Goal: Task Accomplishment & Management: Manage account settings

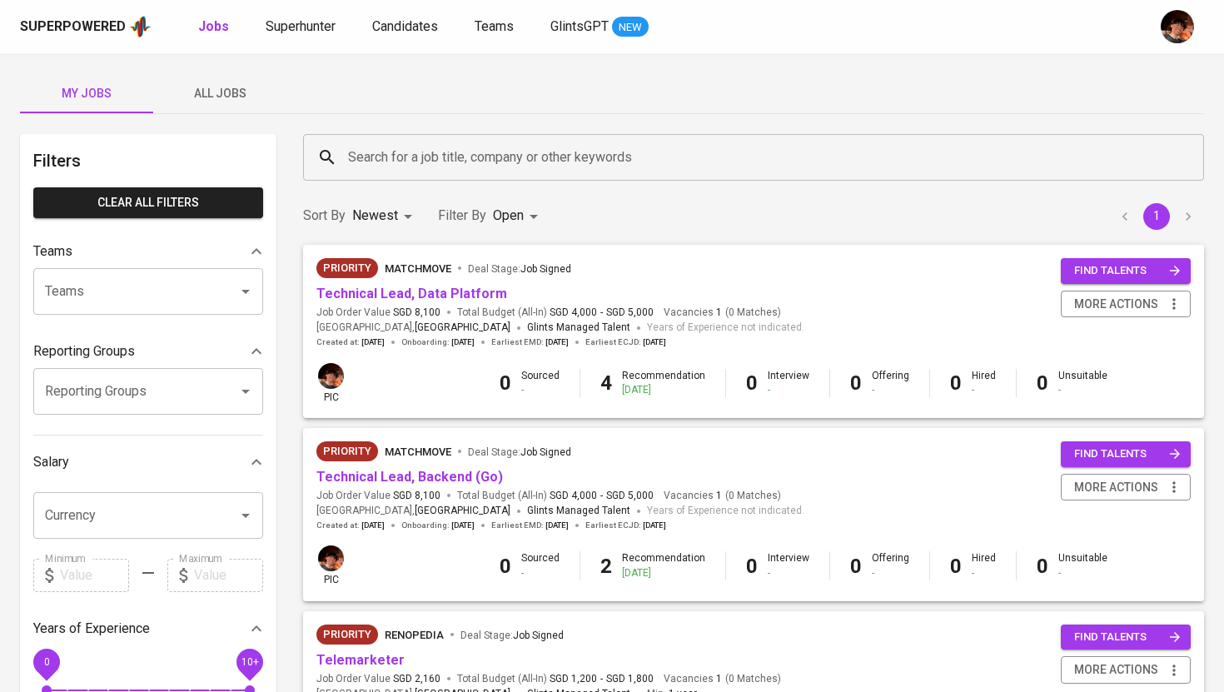
click at [217, 92] on span "All Jobs" at bounding box center [219, 93] width 113 height 21
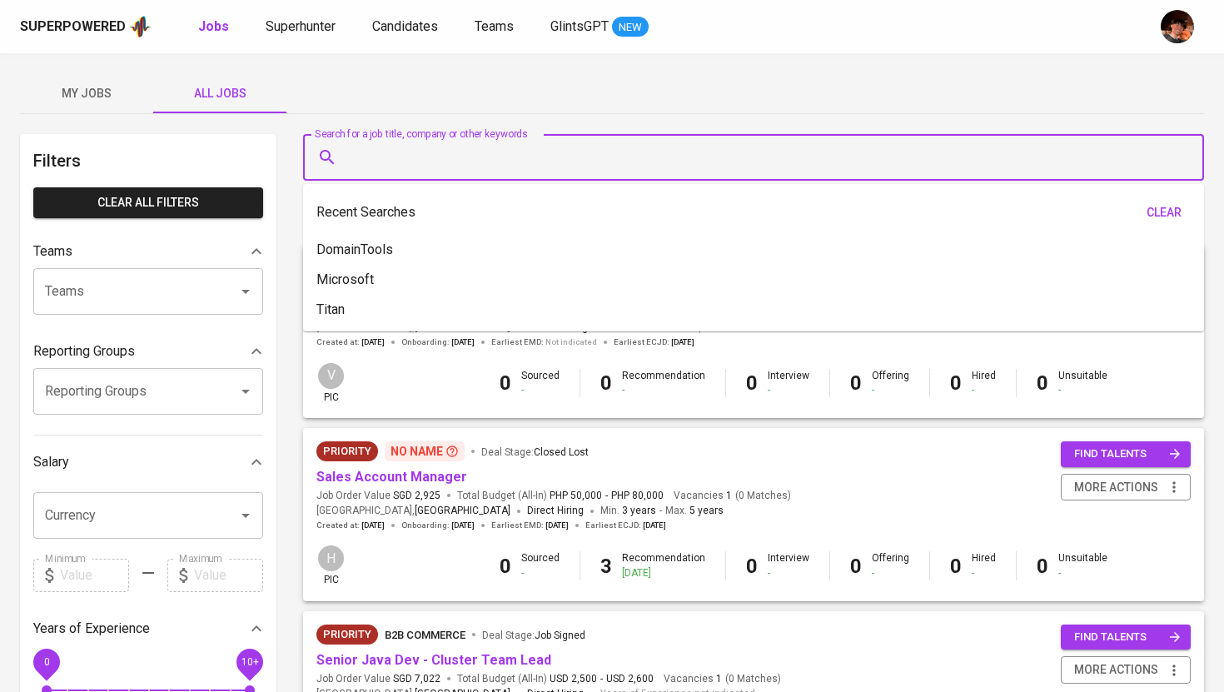
click at [377, 157] on input "Search for a job title, company or other keywords" at bounding box center [758, 158] width 828 height 32
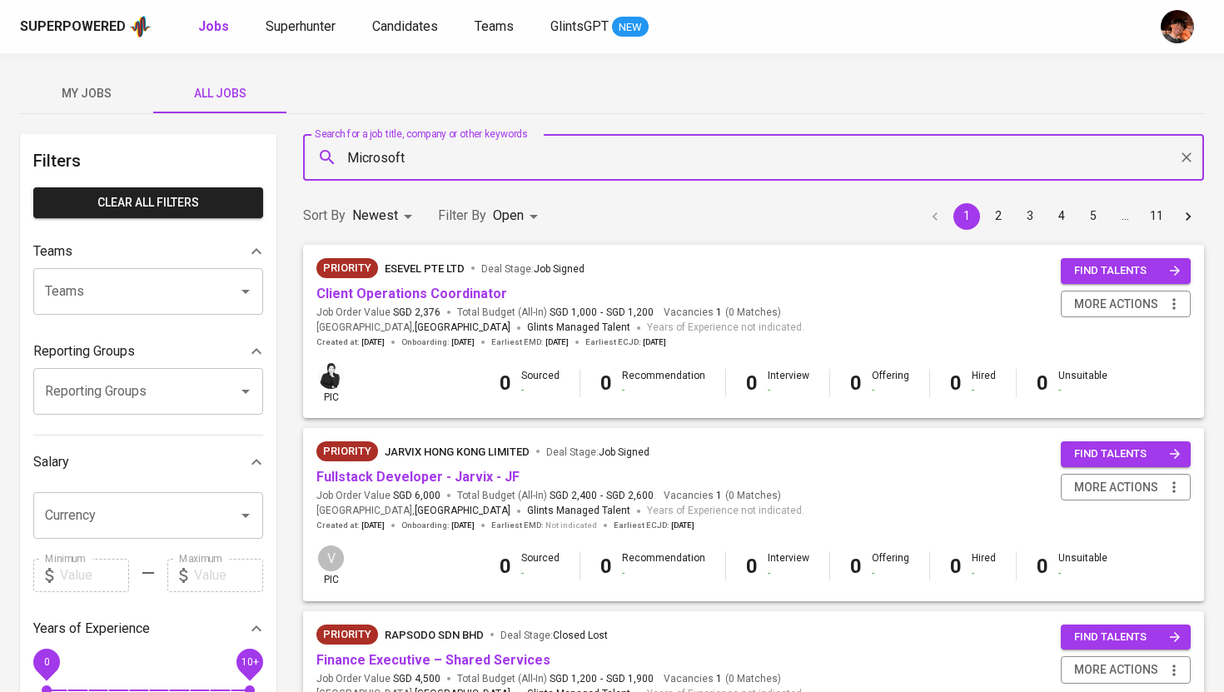
type input "Microsoft"
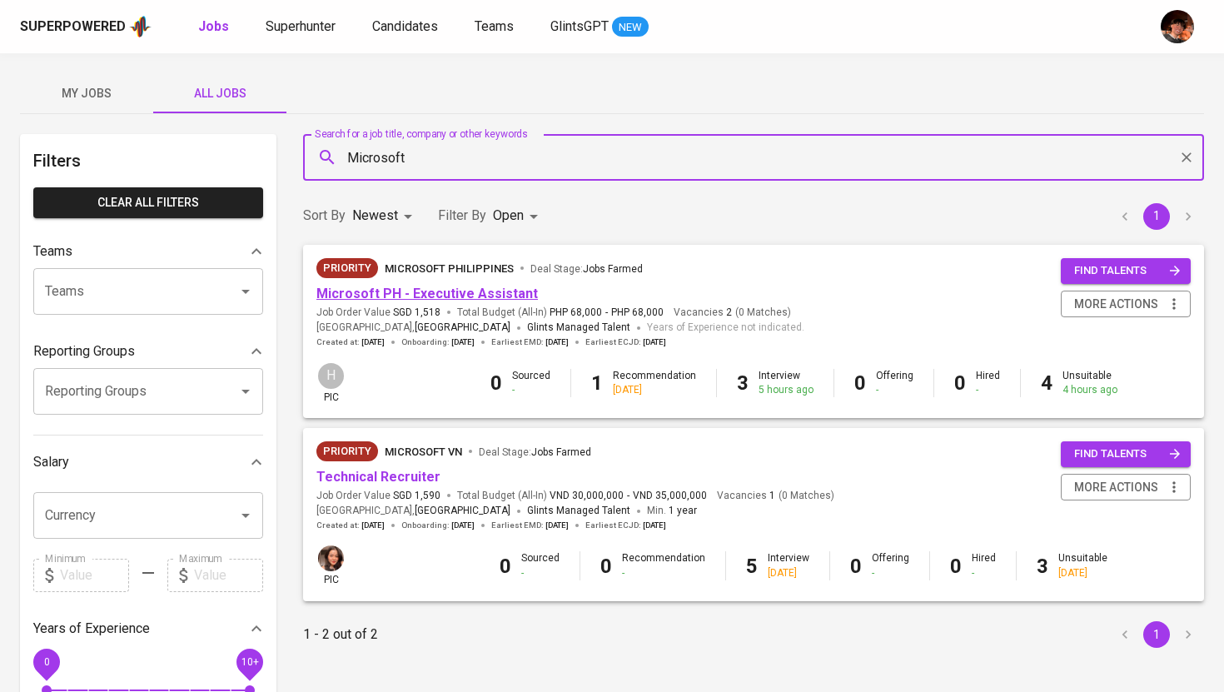
click at [463, 296] on link "Microsoft PH - Executive Assistant" at bounding box center [428, 294] width 222 height 16
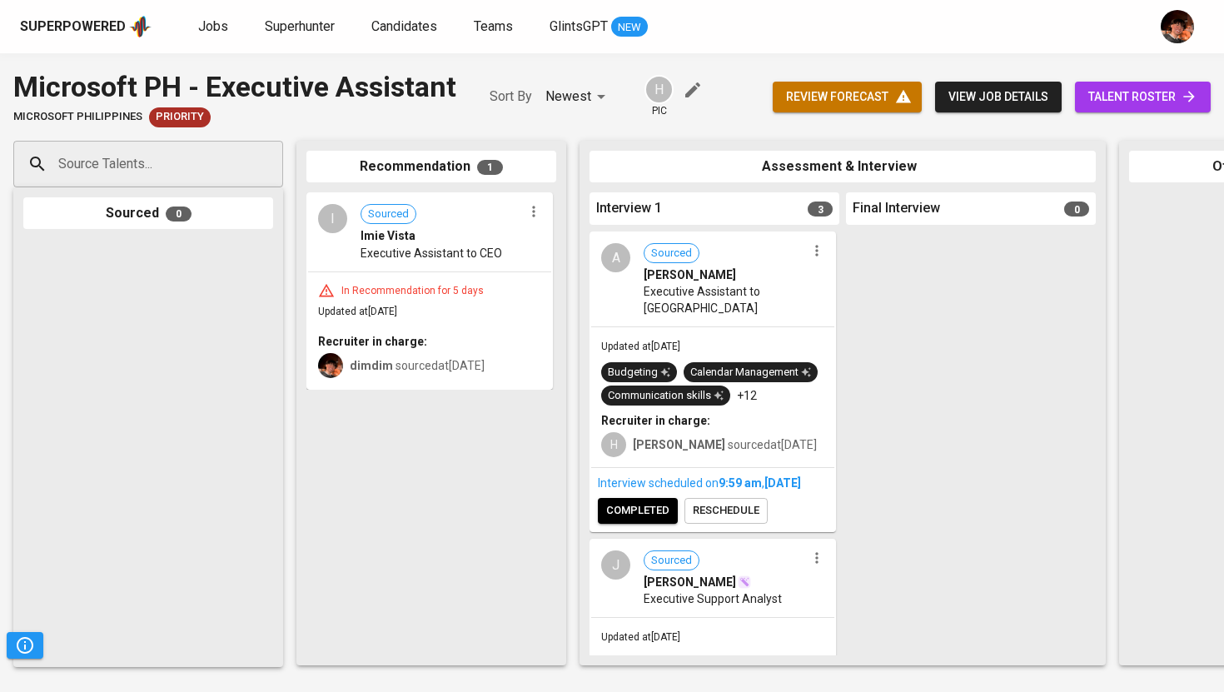
click at [247, 182] on div "Source Talents..." at bounding box center [148, 164] width 270 height 47
paste input "abarabaramy@gmail.com"
type input "abarabaramy@gmail.com"
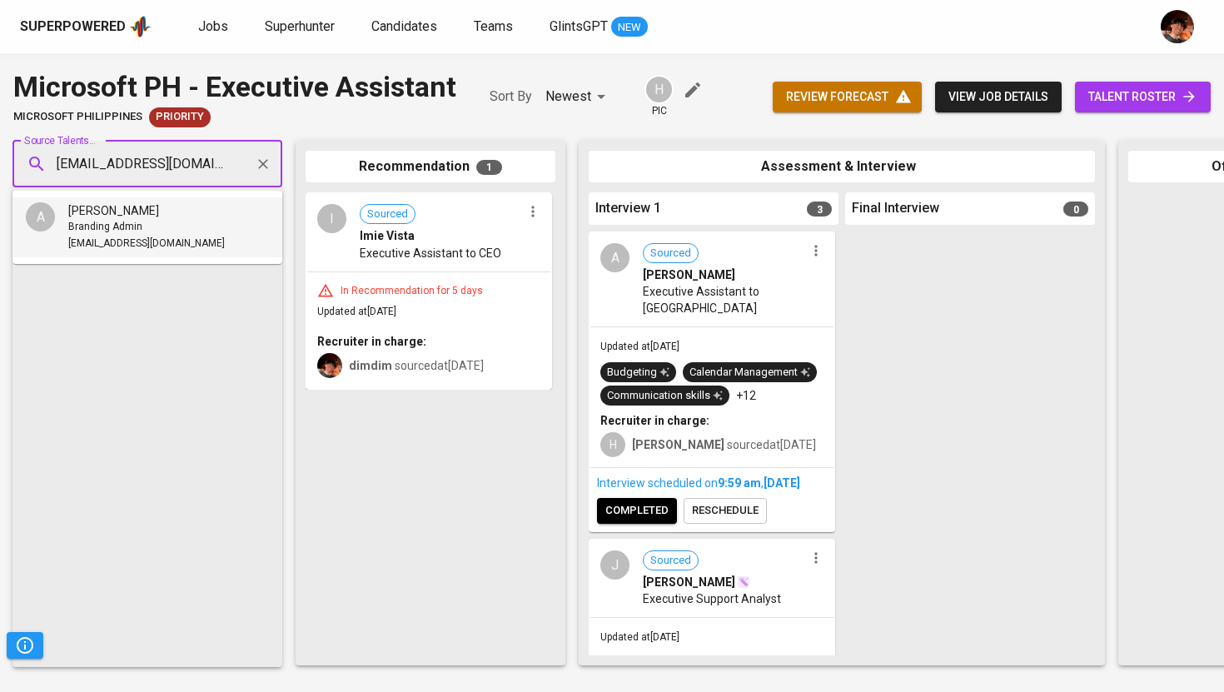
click at [192, 229] on li "A Amy S. Abarabar Branding Admin abarabaramy@gmail.com" at bounding box center [147, 227] width 270 height 60
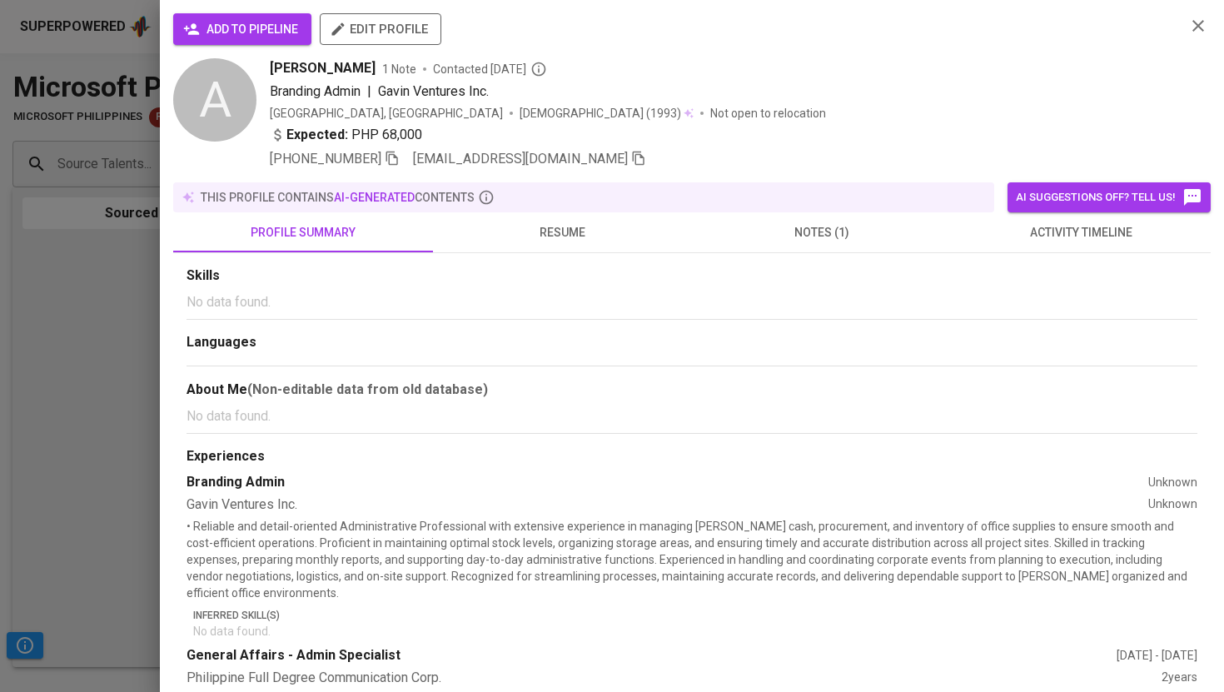
click at [257, 32] on span "add to pipeline" at bounding box center [243, 29] width 112 height 21
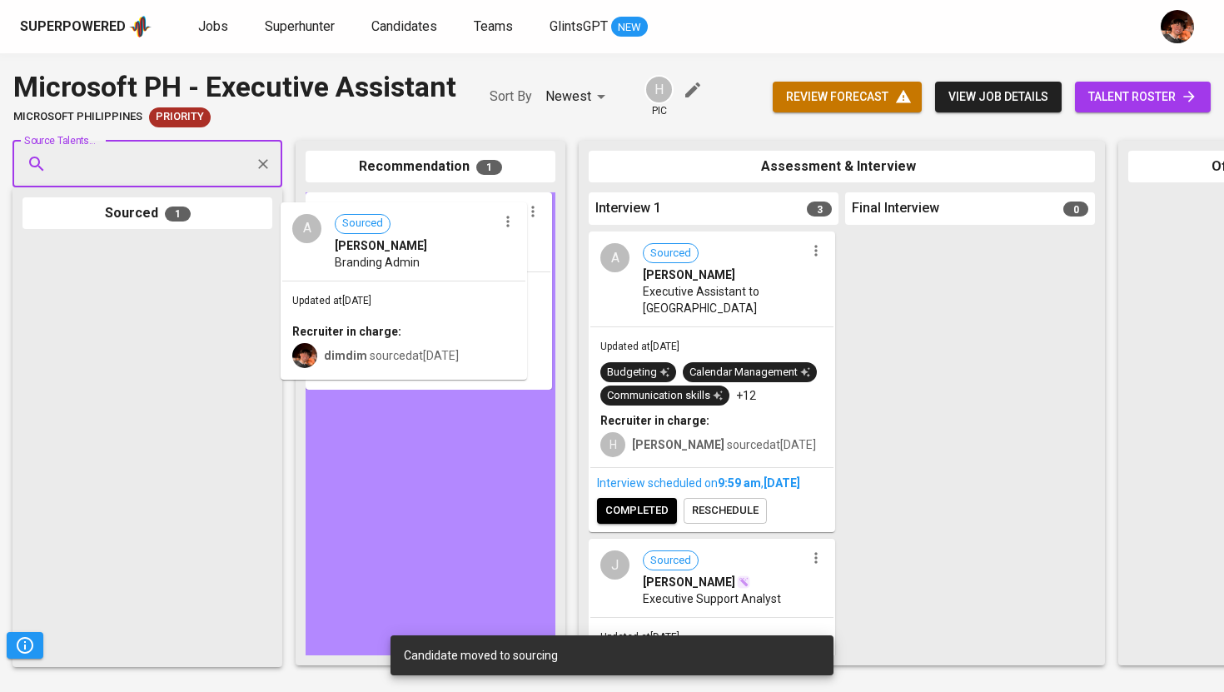
drag, startPoint x: 119, startPoint y: 312, endPoint x: 383, endPoint y: 275, distance: 266.7
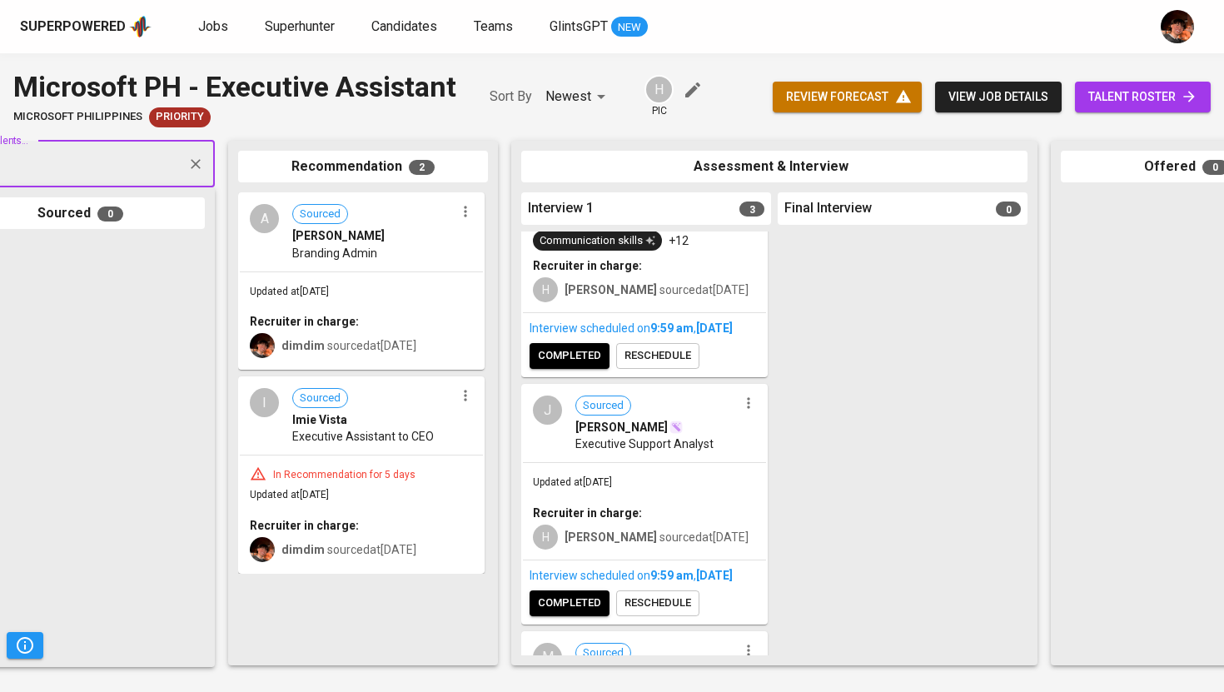
scroll to position [0, 0]
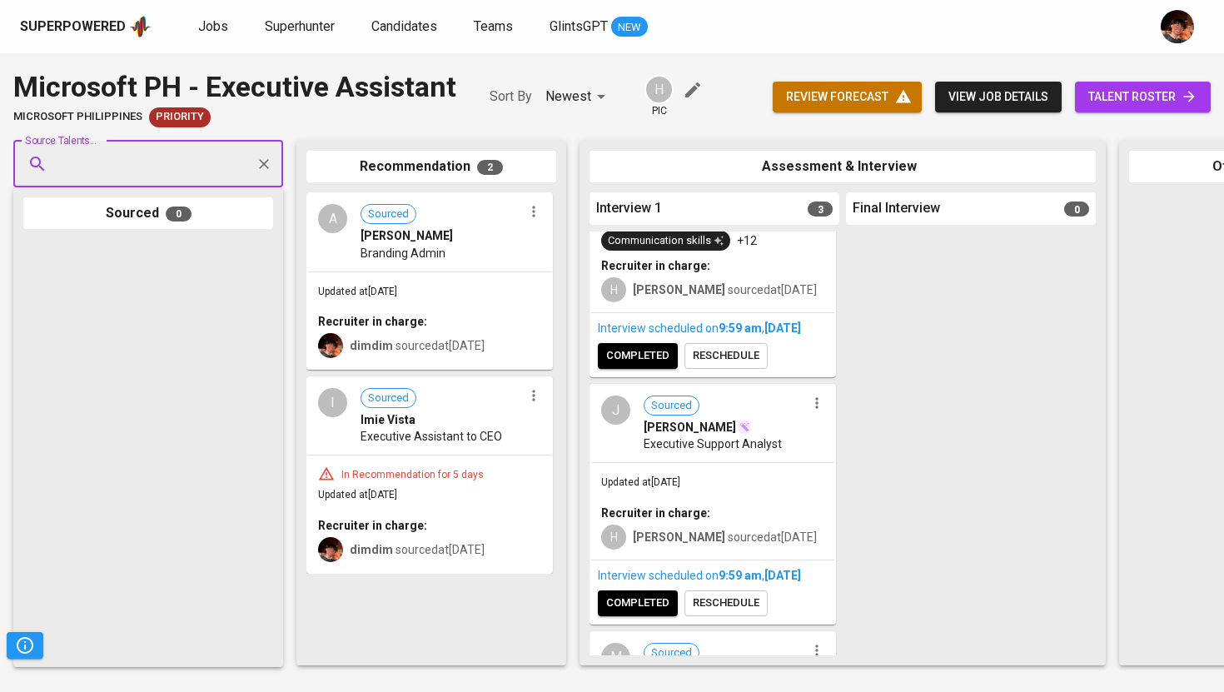
click at [534, 218] on icon "button" at bounding box center [534, 211] width 17 height 17
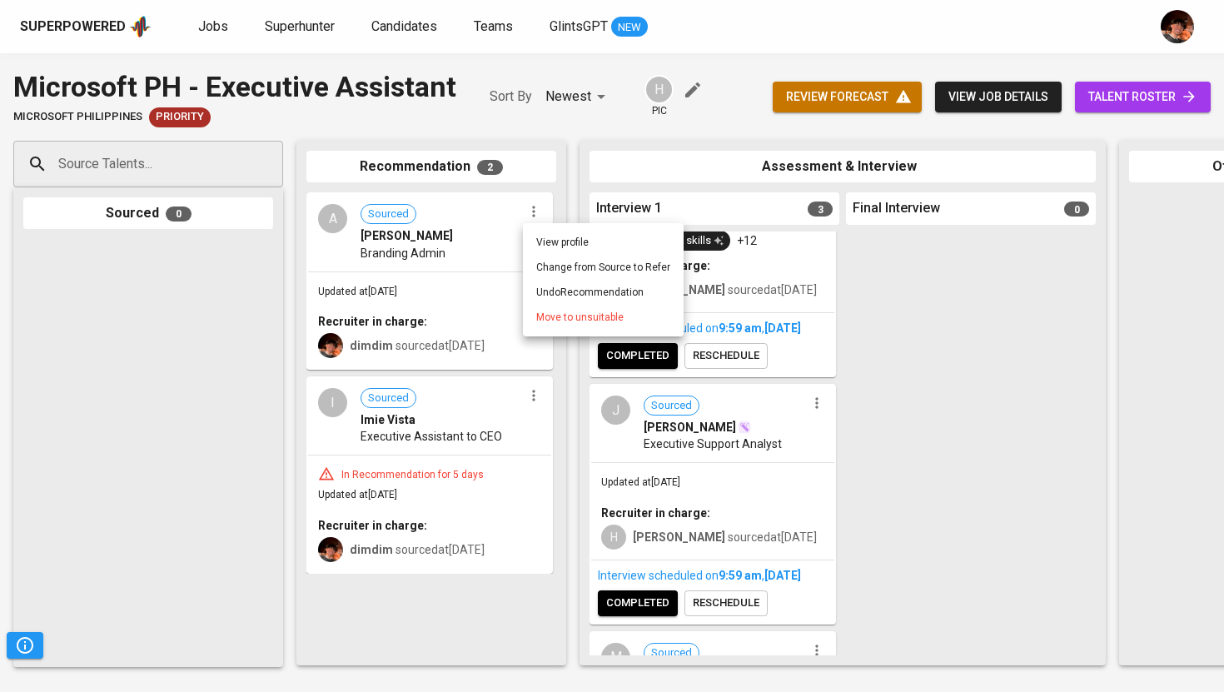
click at [575, 320] on span "Move to unsuitable" at bounding box center [579, 317] width 87 height 15
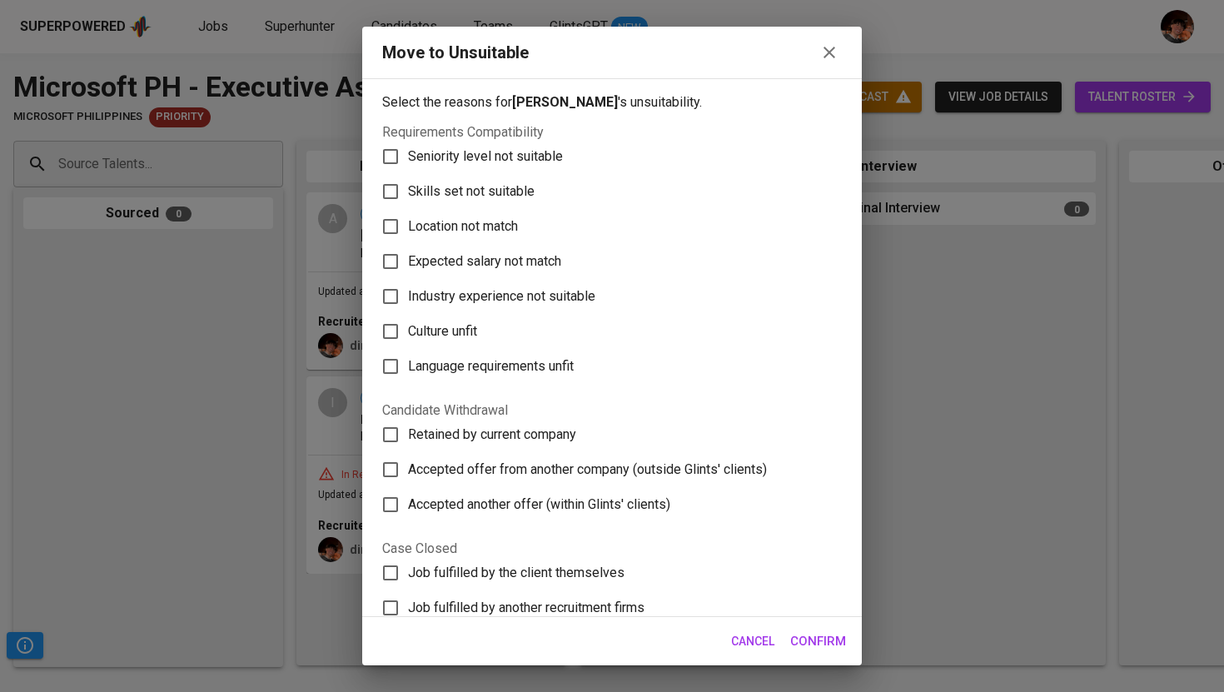
click at [512, 192] on span "Skills set not suitable" at bounding box center [471, 192] width 127 height 20
click at [408, 192] on input "Skills set not suitable" at bounding box center [390, 191] width 35 height 35
checkbox input "true"
click at [812, 644] on span "Confirm" at bounding box center [818, 642] width 56 height 22
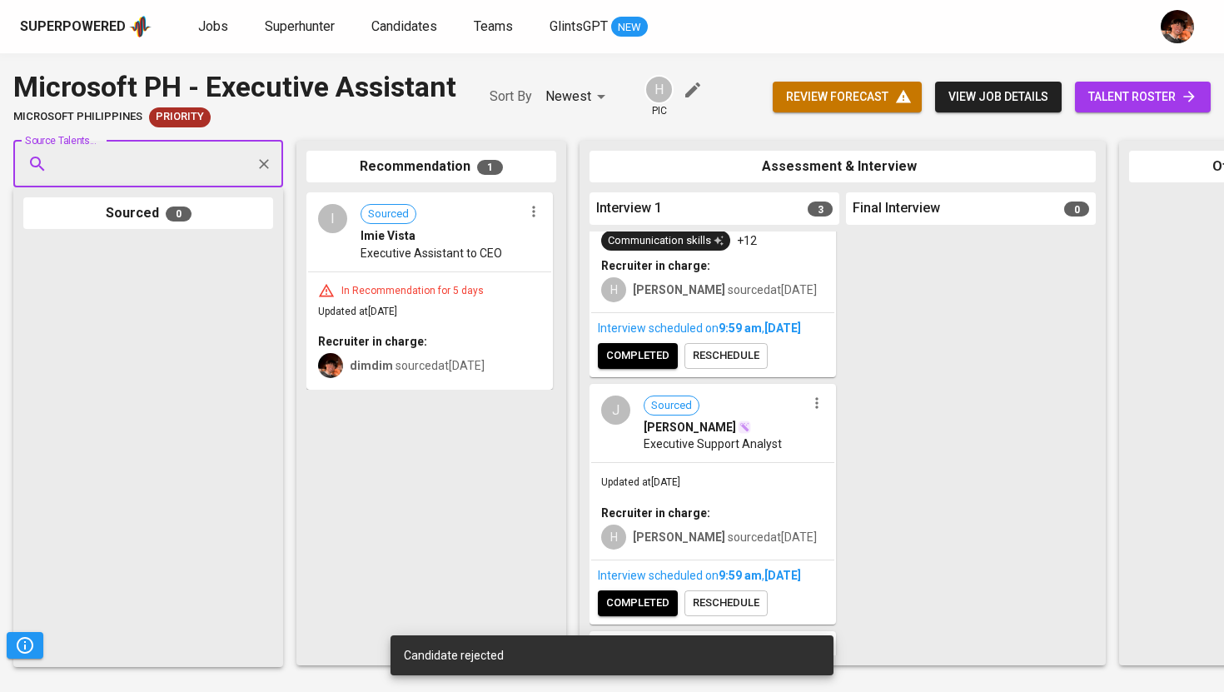
click at [530, 212] on icon "button" at bounding box center [534, 211] width 17 height 17
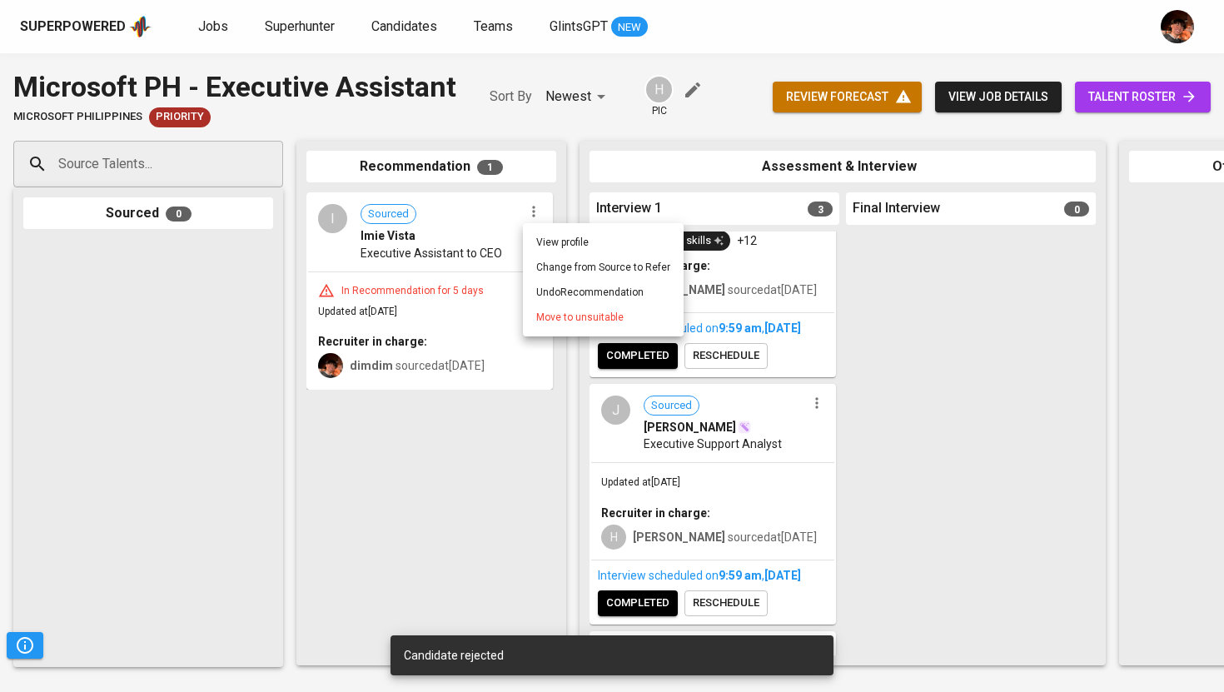
click at [576, 326] on li "Move to unsuitable" at bounding box center [603, 317] width 161 height 25
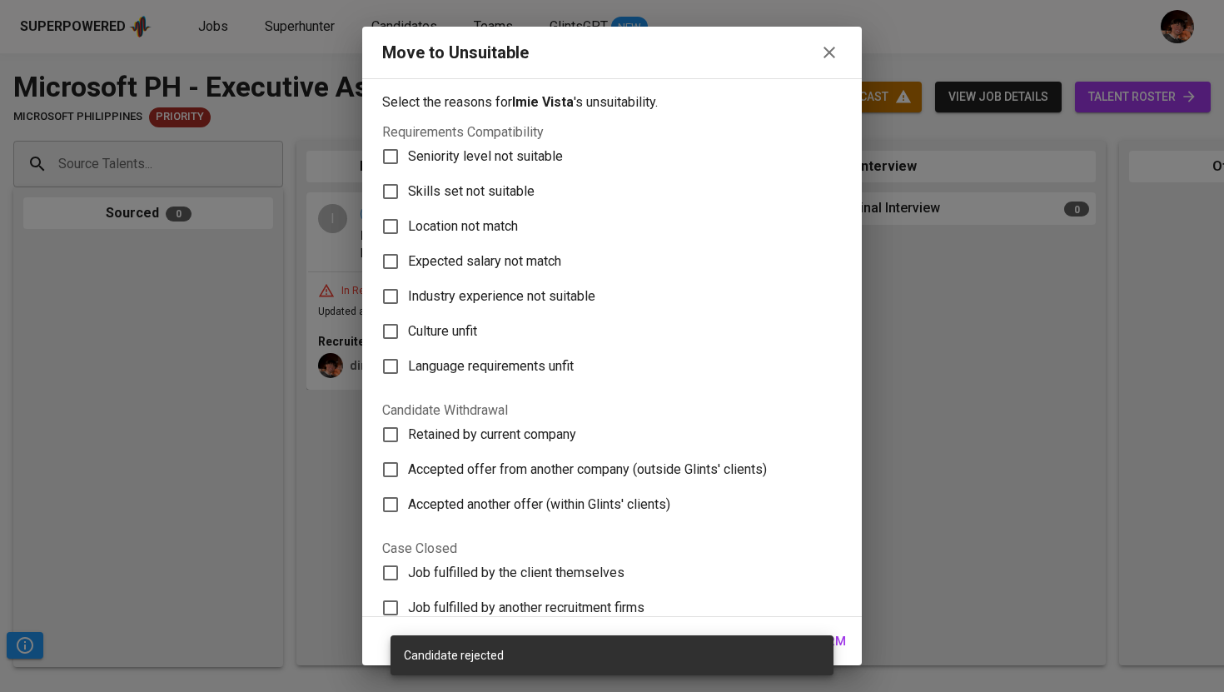
click at [506, 192] on span "Skills set not suitable" at bounding box center [471, 192] width 127 height 20
click at [408, 192] on input "Skills set not suitable" at bounding box center [390, 191] width 35 height 35
checkbox input "true"
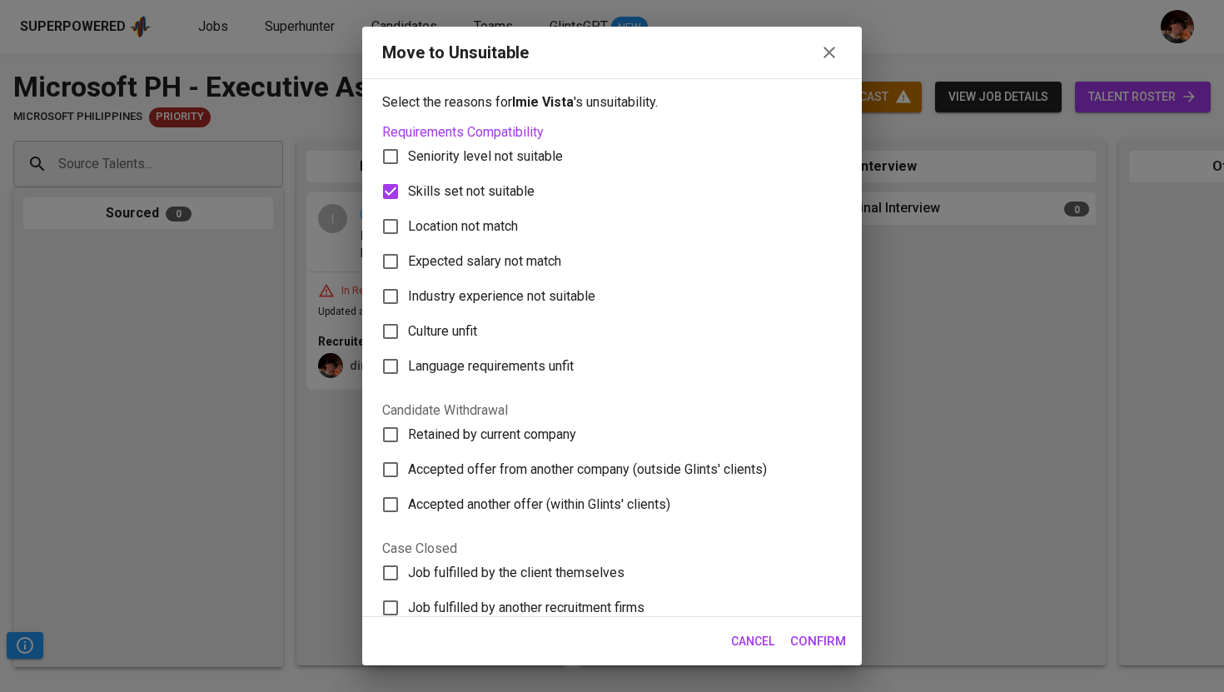
click at [810, 640] on span "Confirm" at bounding box center [818, 642] width 56 height 22
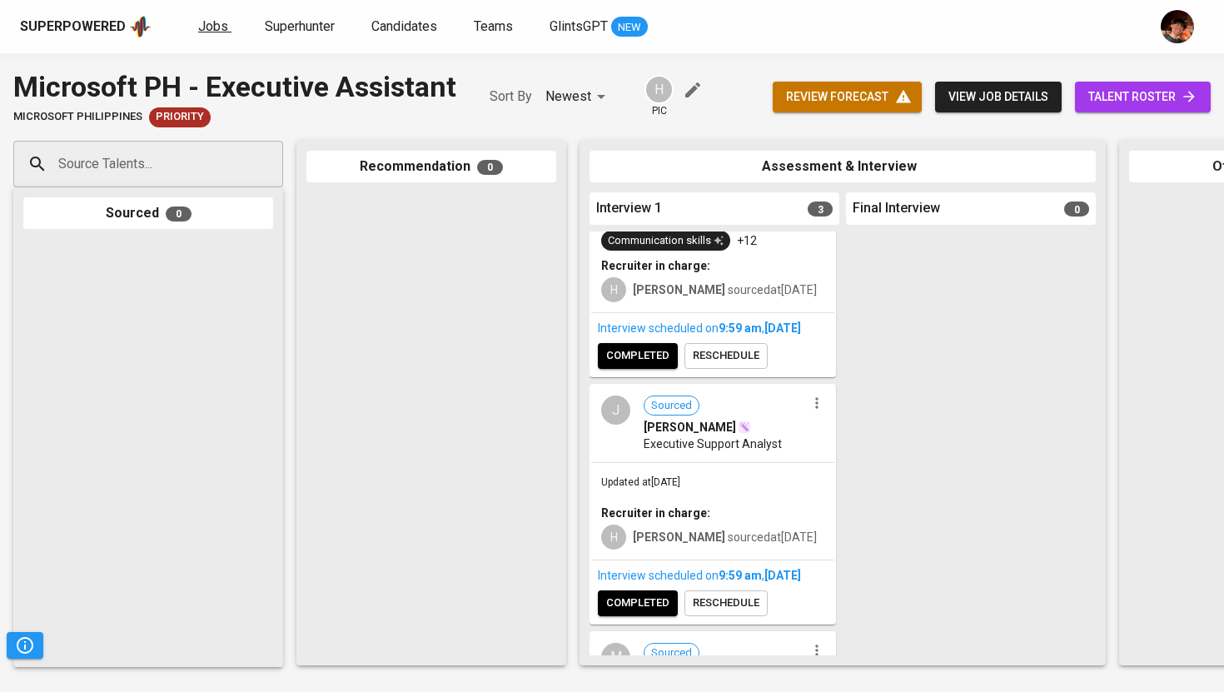
click at [206, 20] on span "Jobs" at bounding box center [213, 26] width 30 height 16
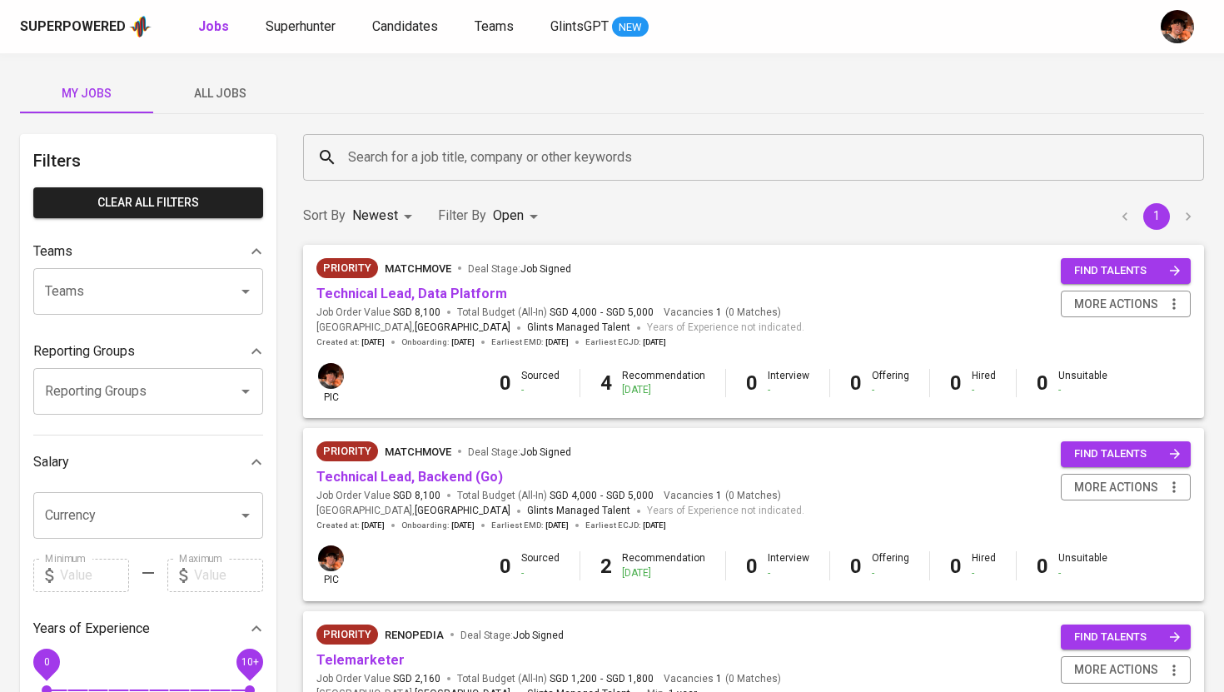
click at [216, 102] on span "All Jobs" at bounding box center [219, 93] width 113 height 21
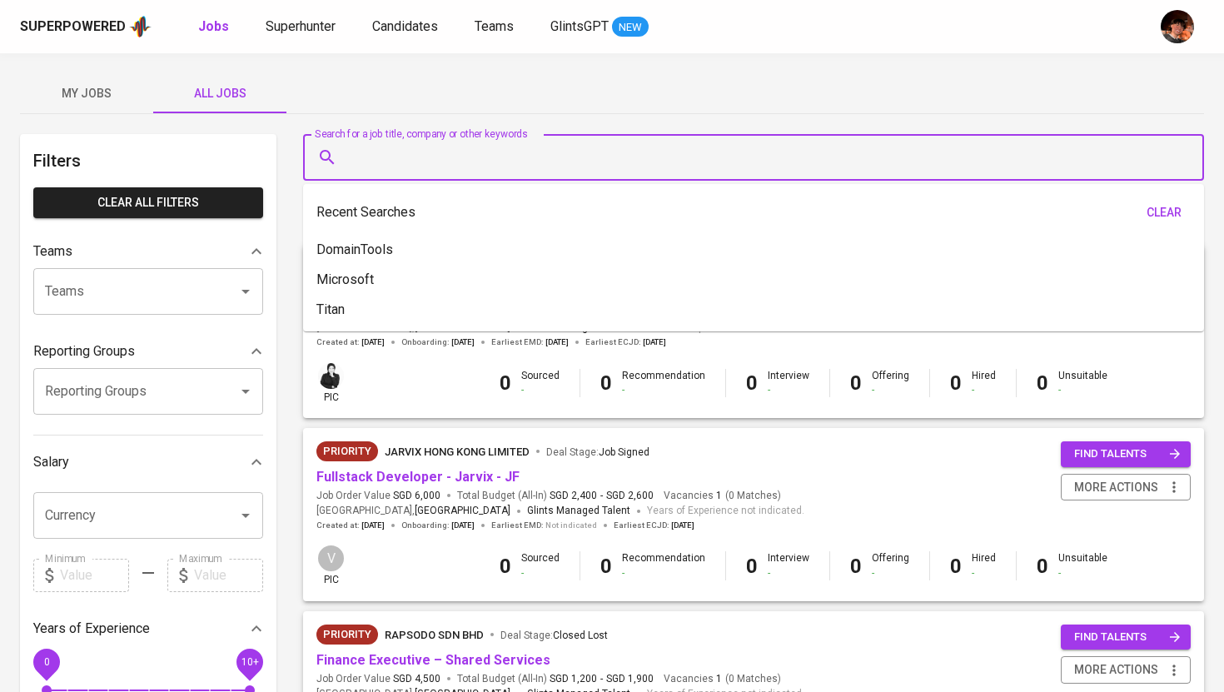
click at [399, 162] on input "Search for a job title, company or other keywords" at bounding box center [758, 158] width 828 height 32
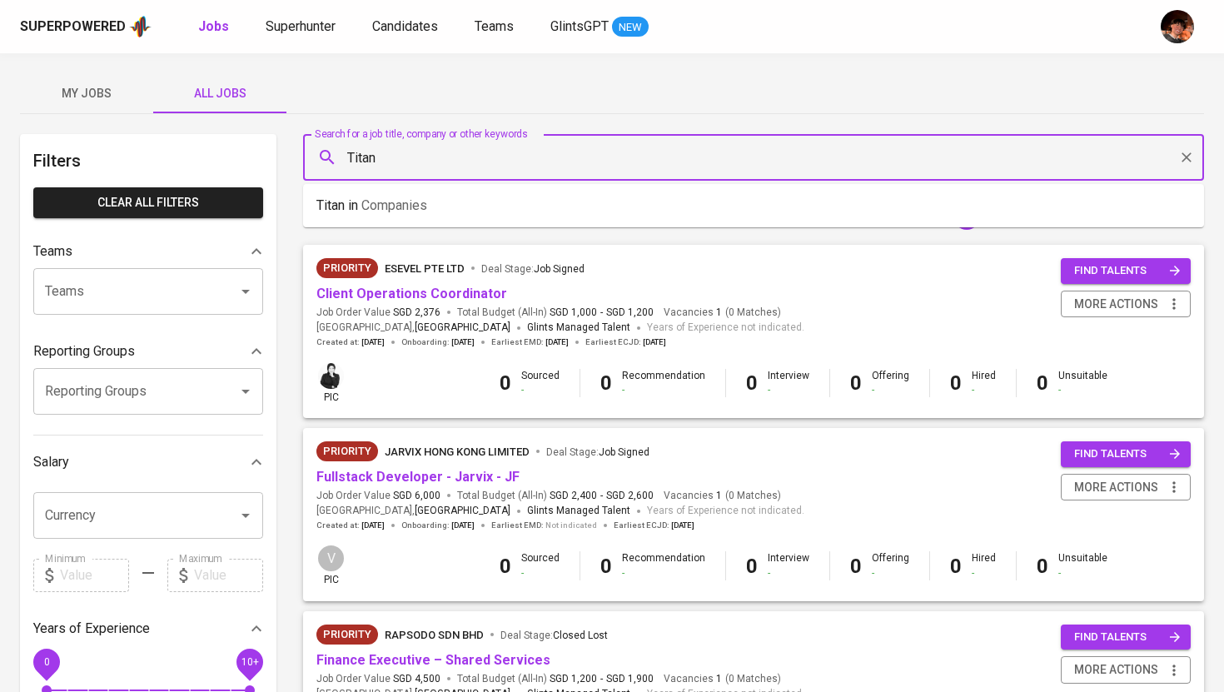
type input "Titan"
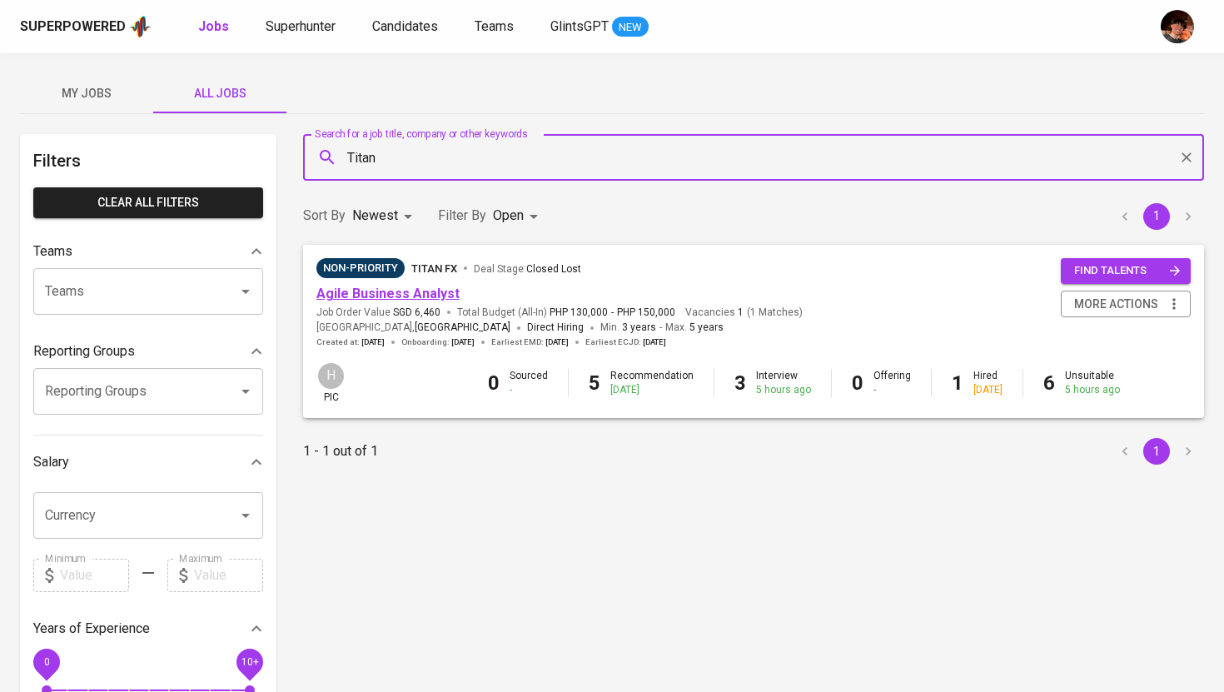
click at [430, 295] on link "Agile Business Analyst" at bounding box center [388, 294] width 143 height 16
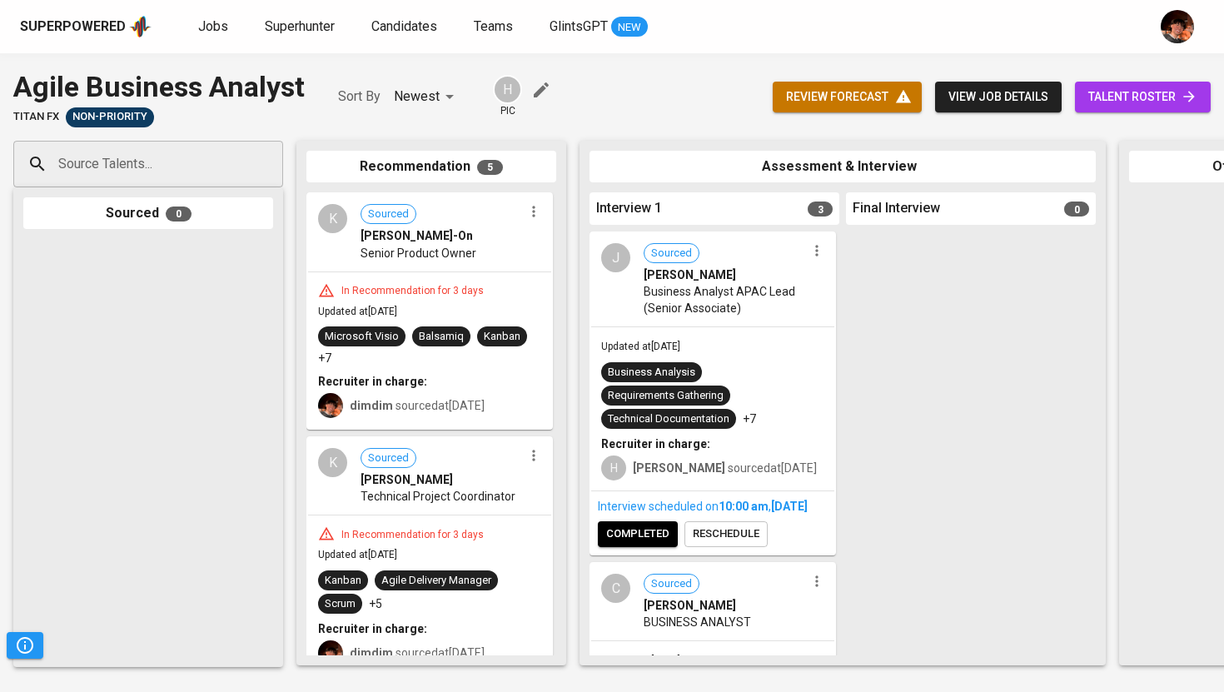
click at [506, 264] on div "K Sourced Kathleen Joy Calinga-On Senior Product Owner" at bounding box center [429, 232] width 243 height 77
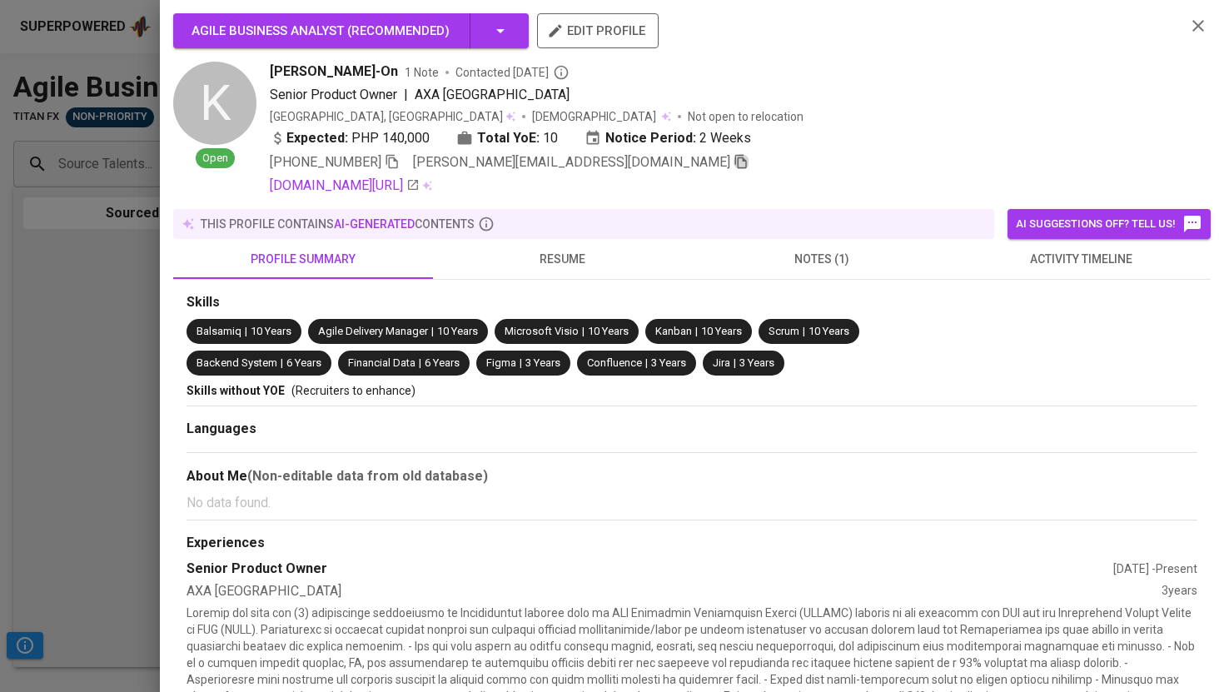
click at [734, 165] on icon "button" at bounding box center [741, 161] width 15 height 15
click at [127, 270] on div at bounding box center [612, 346] width 1224 height 692
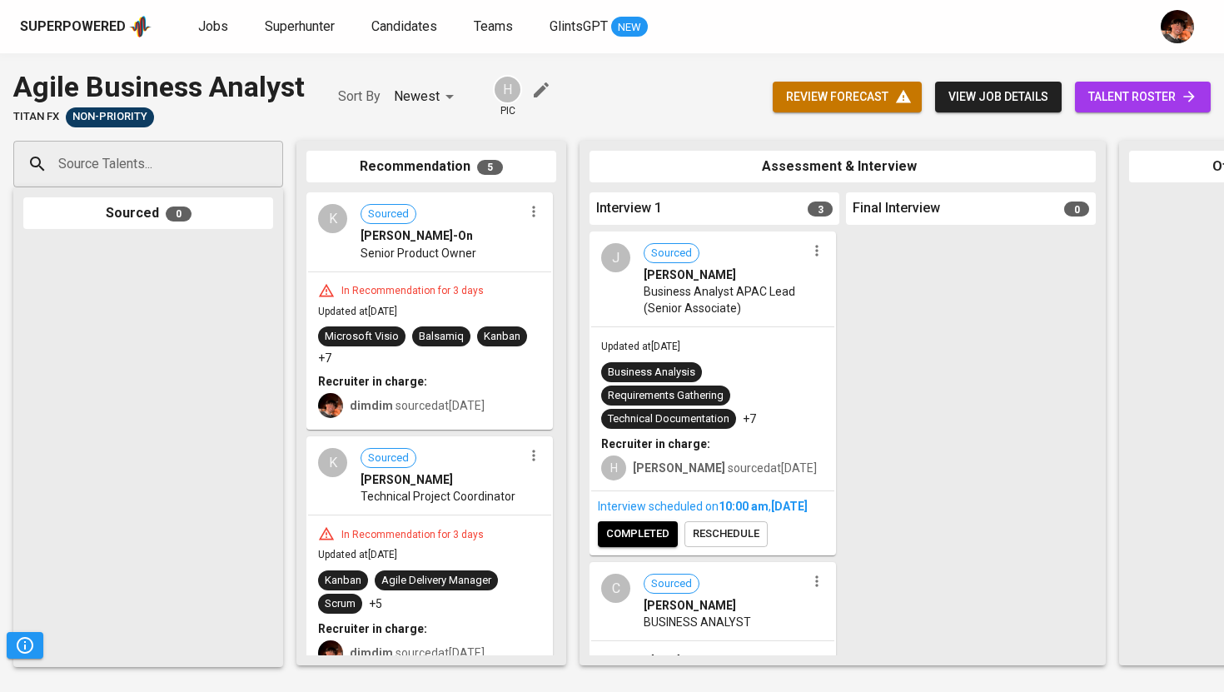
click at [442, 486] on span "Kristina Soriano" at bounding box center [407, 479] width 92 height 17
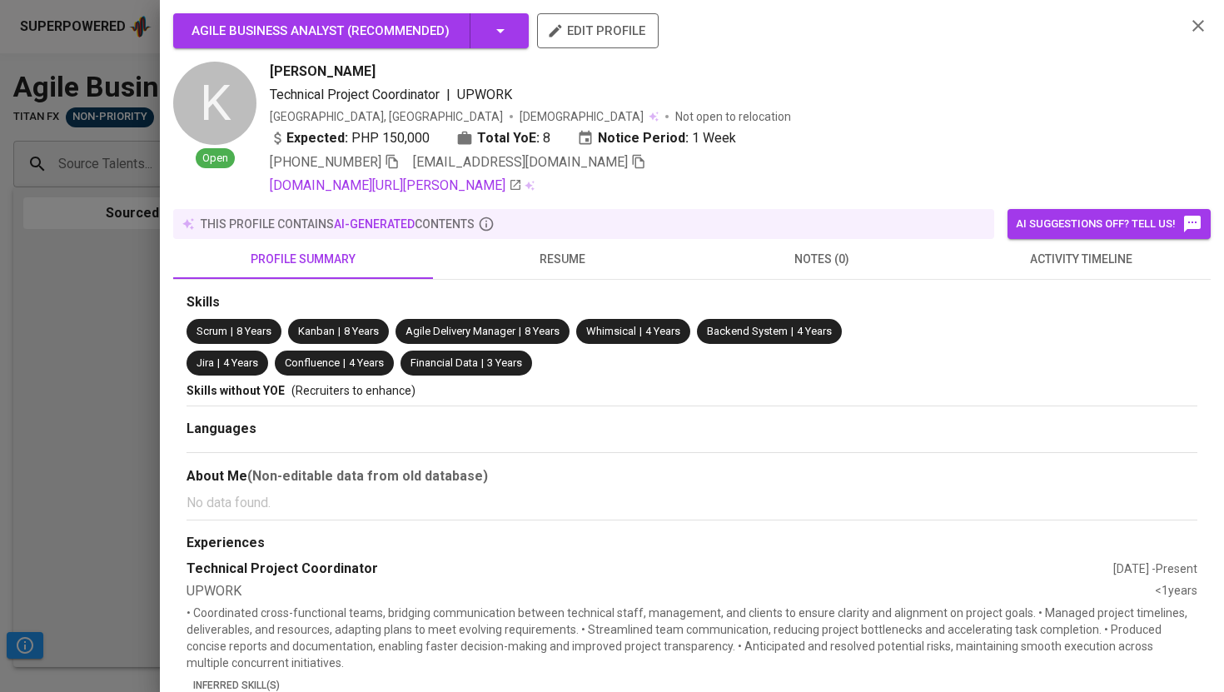
click at [631, 164] on icon "button" at bounding box center [638, 161] width 15 height 15
click at [1201, 31] on icon "button" at bounding box center [1199, 26] width 20 height 20
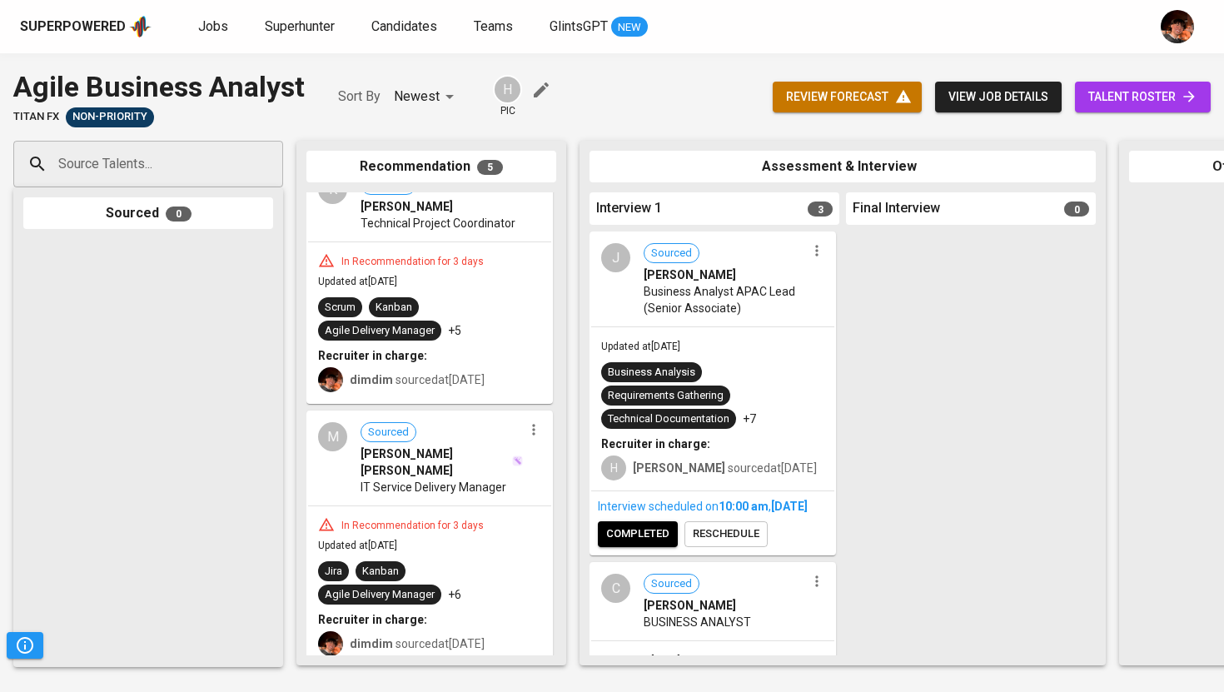
scroll to position [320, 0]
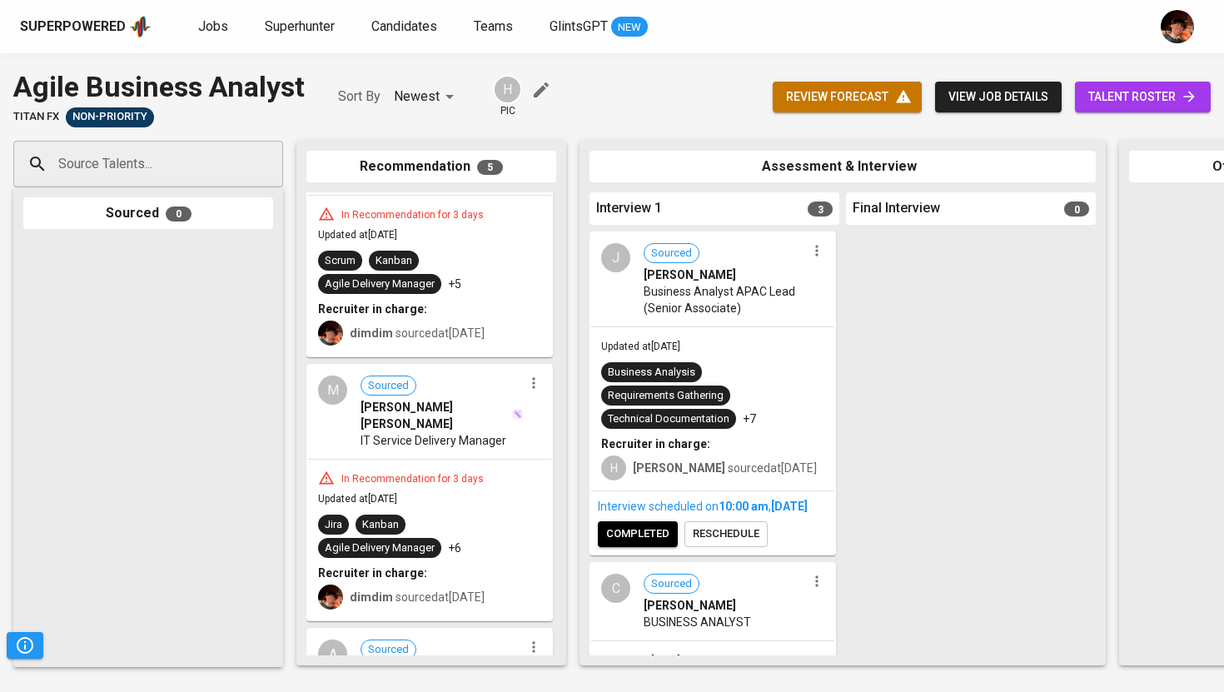
click at [412, 432] on span "IT Service Delivery Manager" at bounding box center [434, 440] width 146 height 17
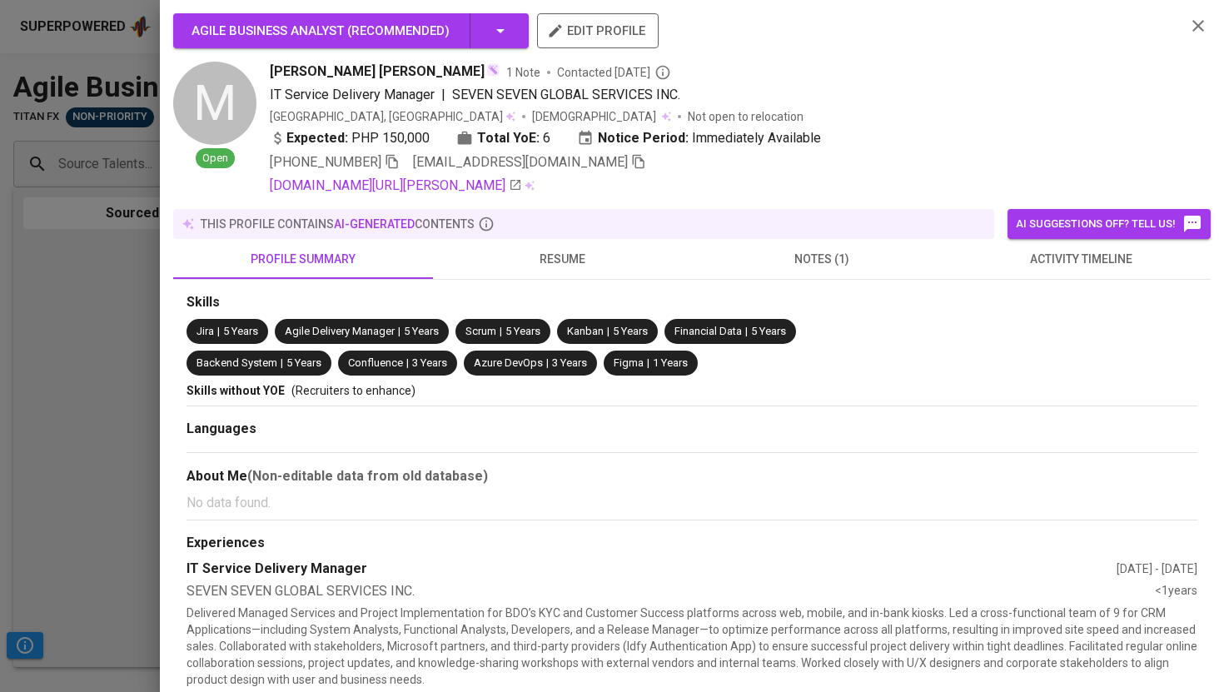
click at [633, 162] on icon "button" at bounding box center [639, 162] width 12 height 14
click at [1199, 27] on icon "button" at bounding box center [1199, 26] width 12 height 12
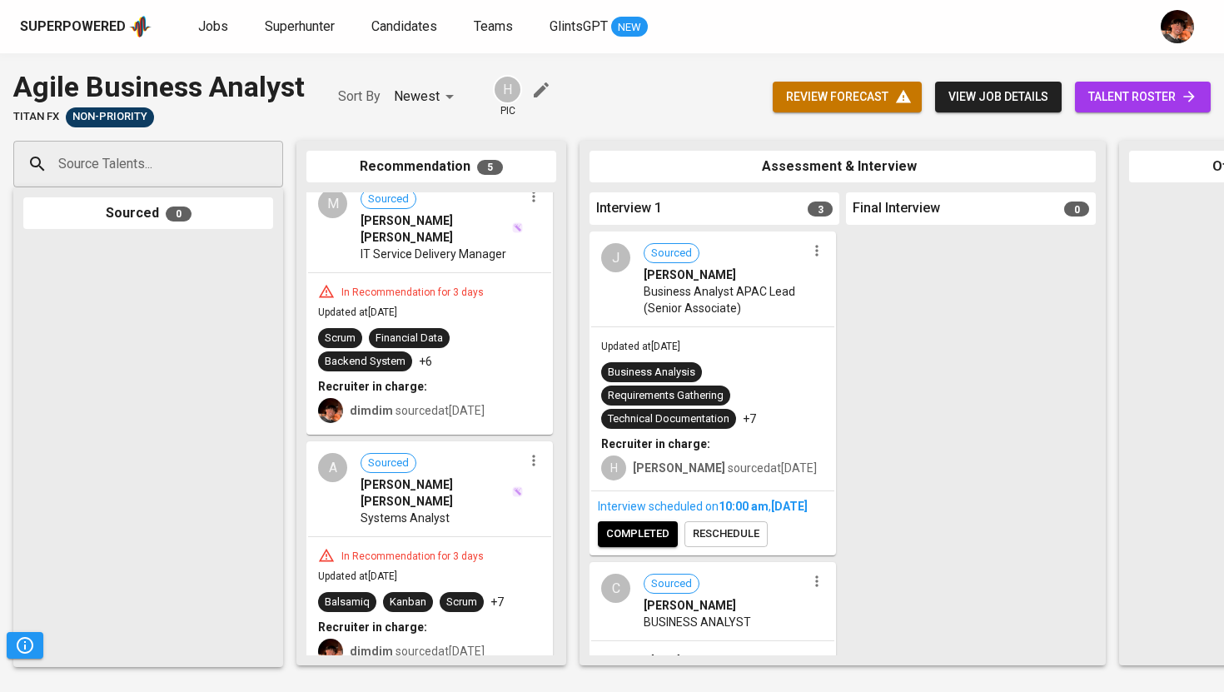
scroll to position [546, 0]
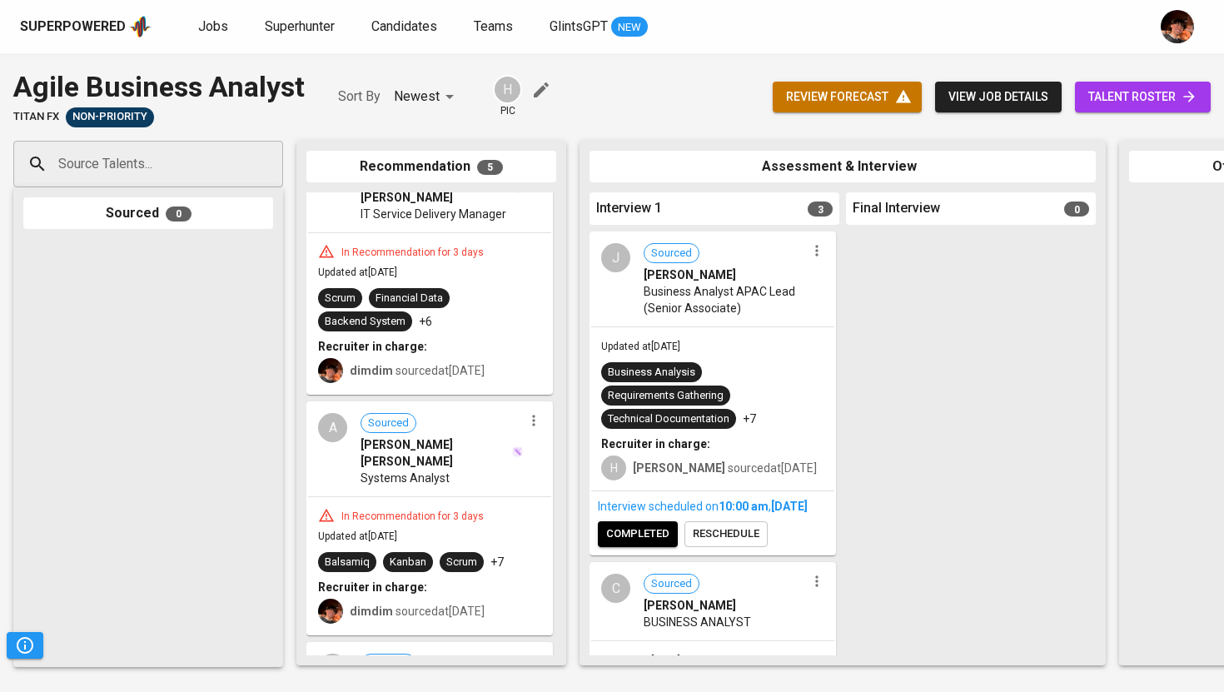
click at [463, 443] on span "ANGELO JAMES C. ABRENICA" at bounding box center [436, 452] width 150 height 33
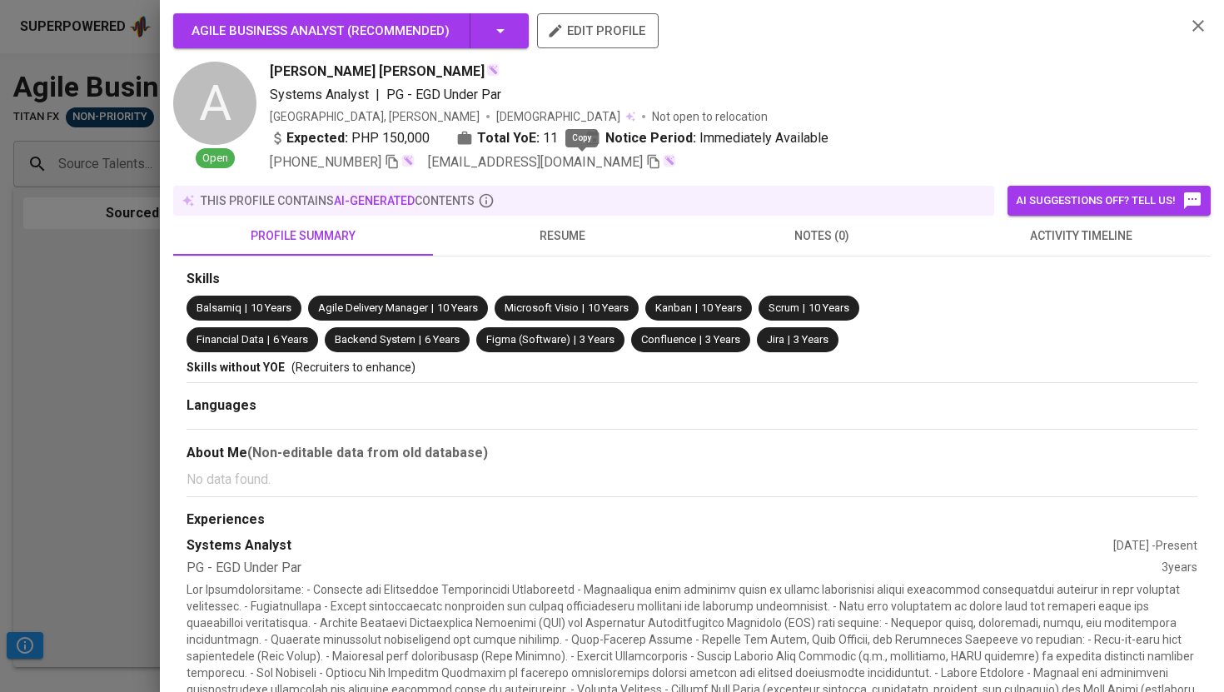
click at [646, 162] on icon "button" at bounding box center [653, 161] width 15 height 15
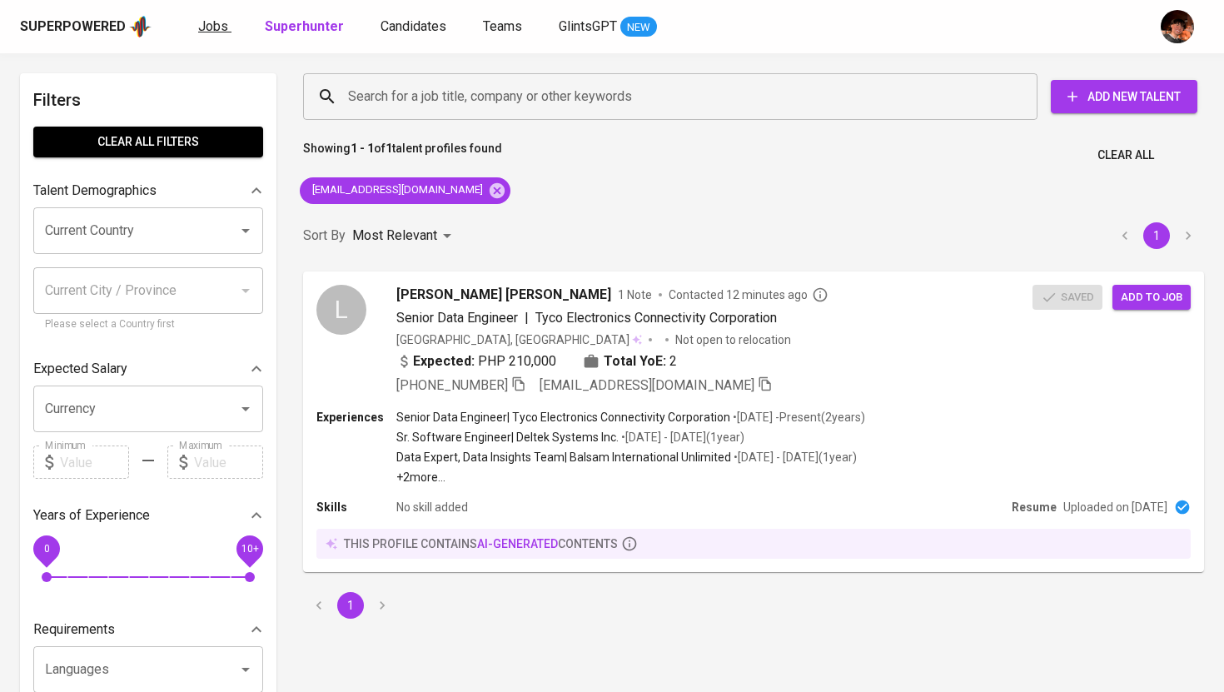
click at [223, 27] on span "Jobs" at bounding box center [213, 26] width 30 height 16
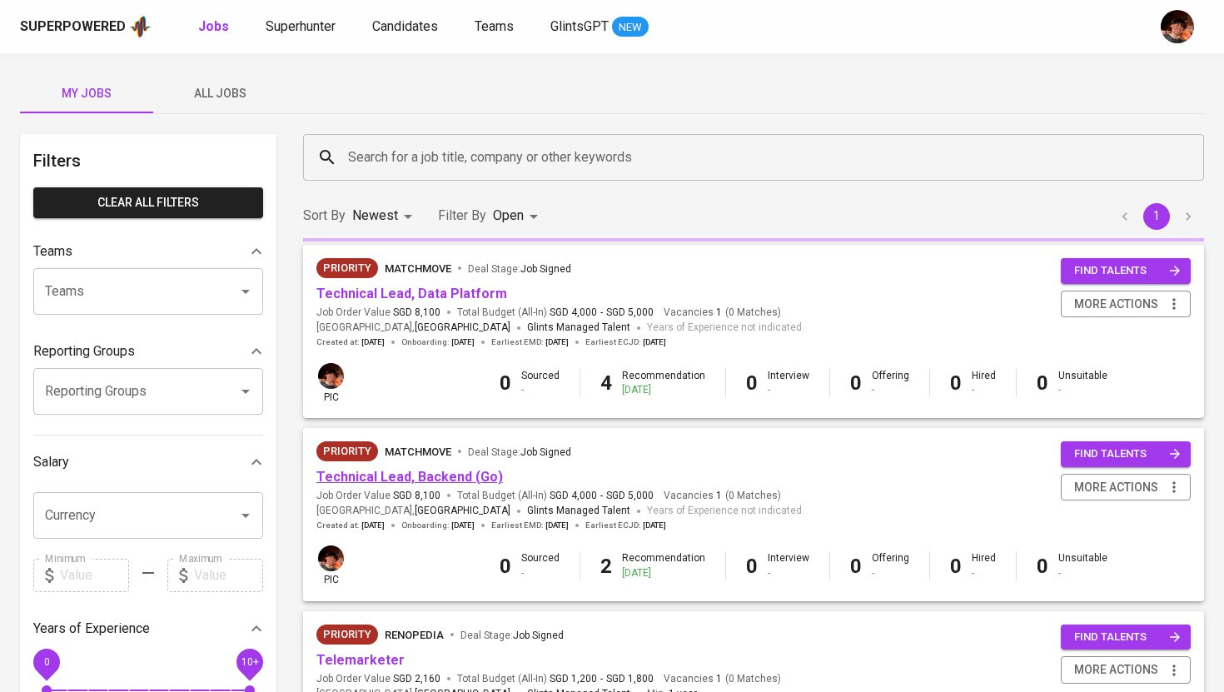
click at [463, 472] on link "Technical Lead, Backend (Go)" at bounding box center [410, 477] width 187 height 16
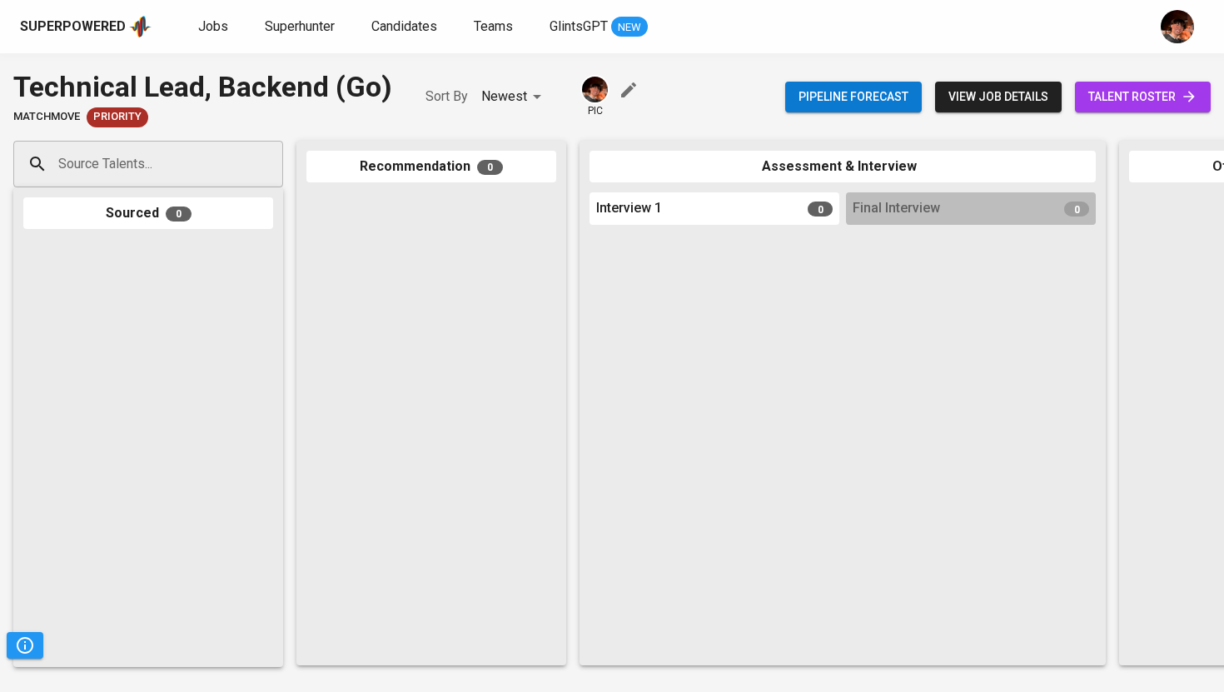
click at [197, 172] on input "Source Talents..." at bounding box center [141, 164] width 175 height 32
click at [156, 184] on div "Source Talents..." at bounding box center [148, 164] width 270 height 47
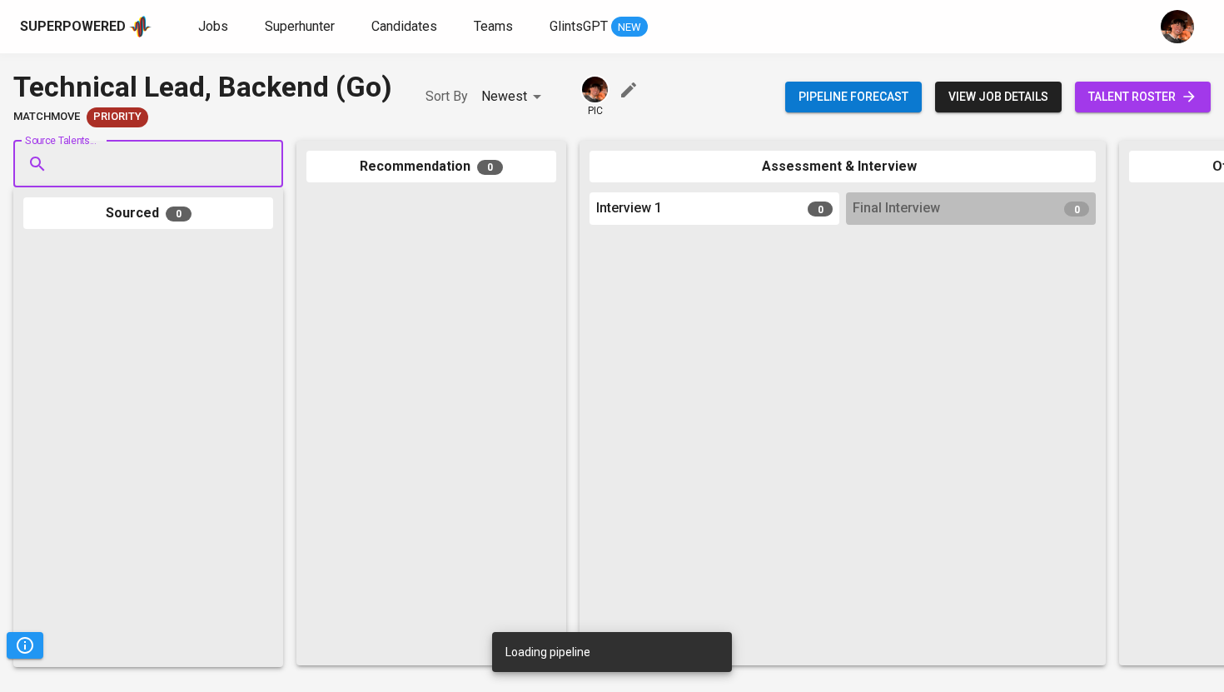
paste input "gkatanacio.swe@gmail.com"
type input "gkatanacio.swe@gmail.com"
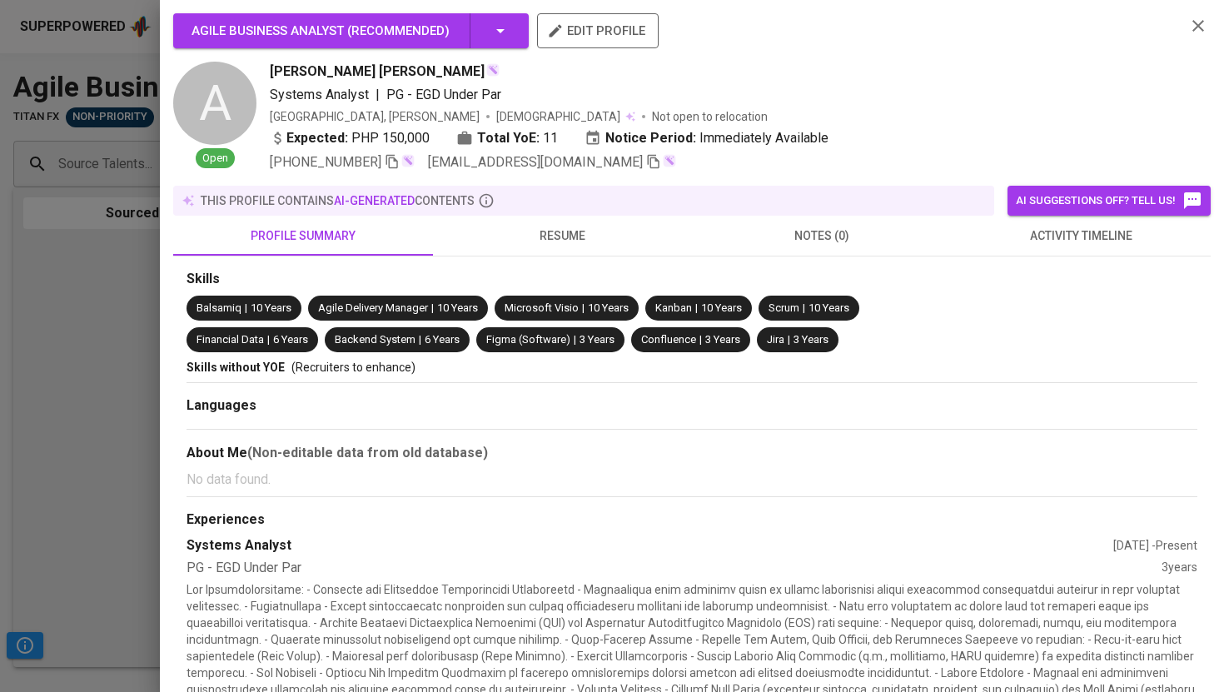
scroll to position [546, 0]
click at [121, 298] on div at bounding box center [612, 346] width 1224 height 692
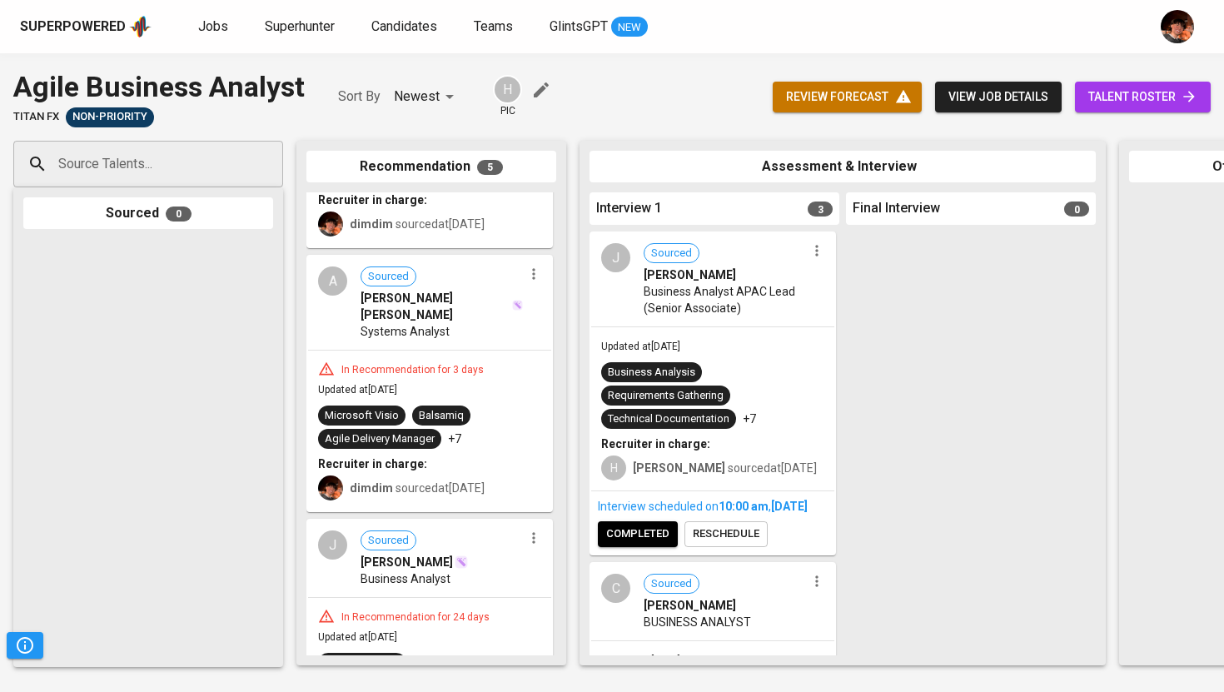
scroll to position [695, 0]
click at [199, 28] on span "Jobs" at bounding box center [213, 26] width 30 height 16
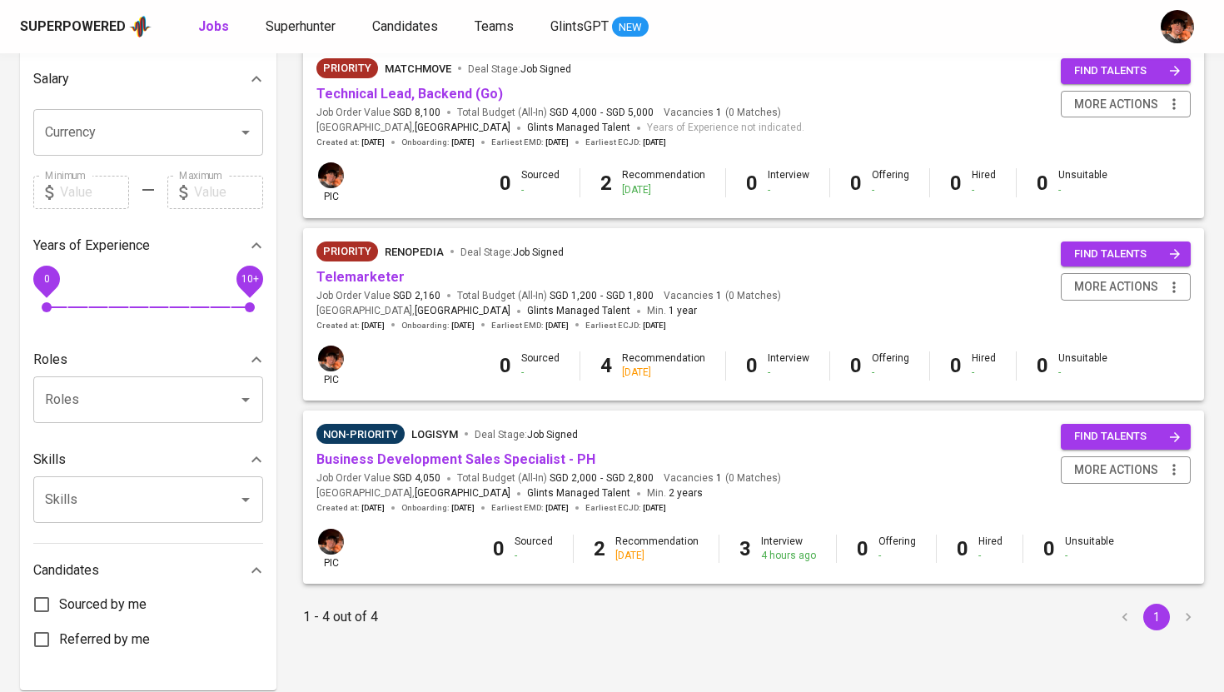
scroll to position [386, 0]
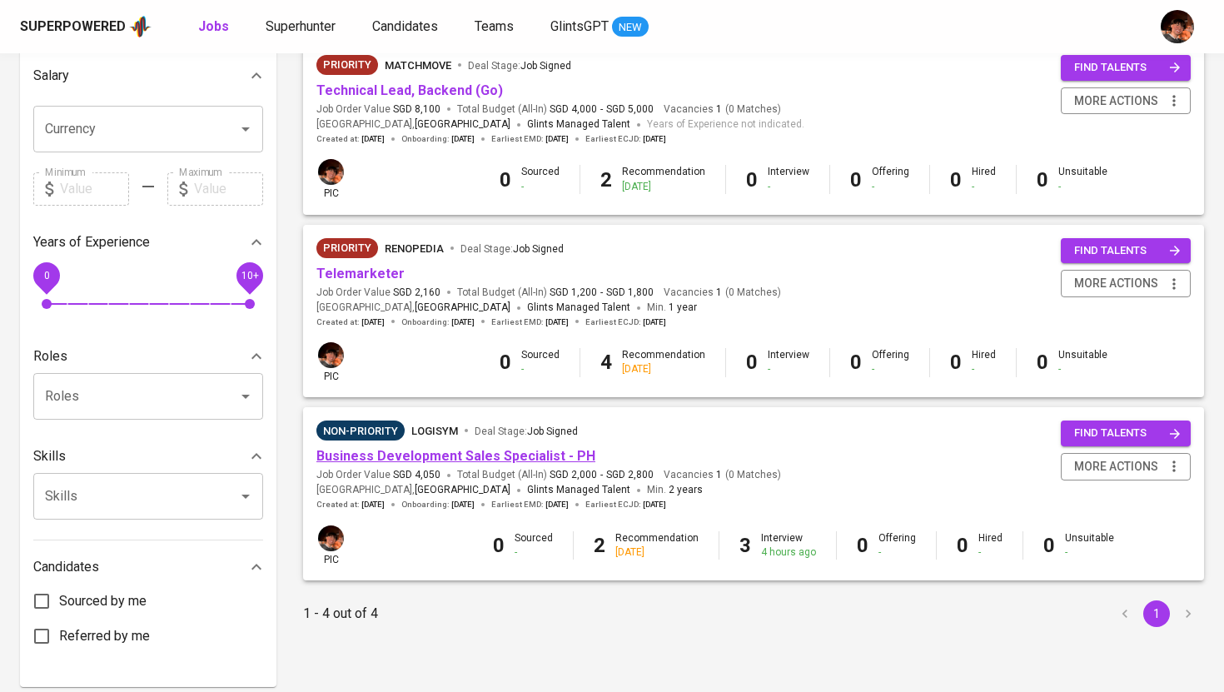
click at [483, 456] on link "Business Development Sales Specialist - PH" at bounding box center [456, 456] width 279 height 16
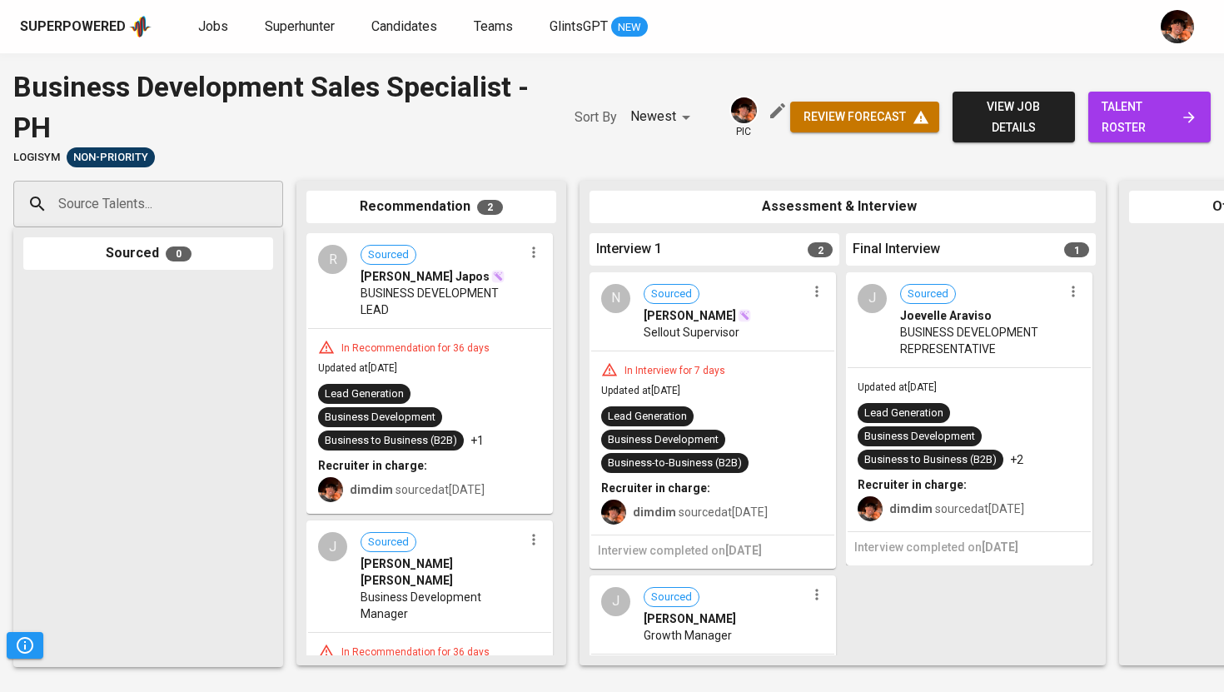
click at [432, 285] on span "Ralph Jay Candelaria Japos" at bounding box center [425, 276] width 129 height 17
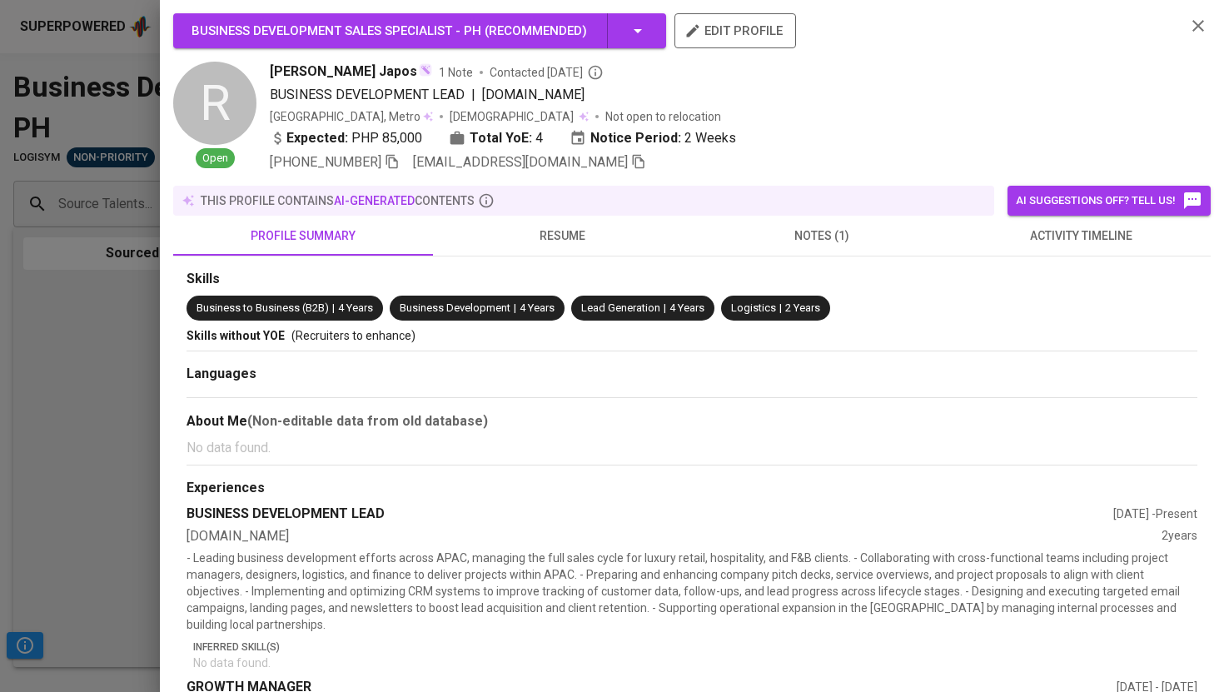
click at [117, 305] on div at bounding box center [612, 346] width 1224 height 692
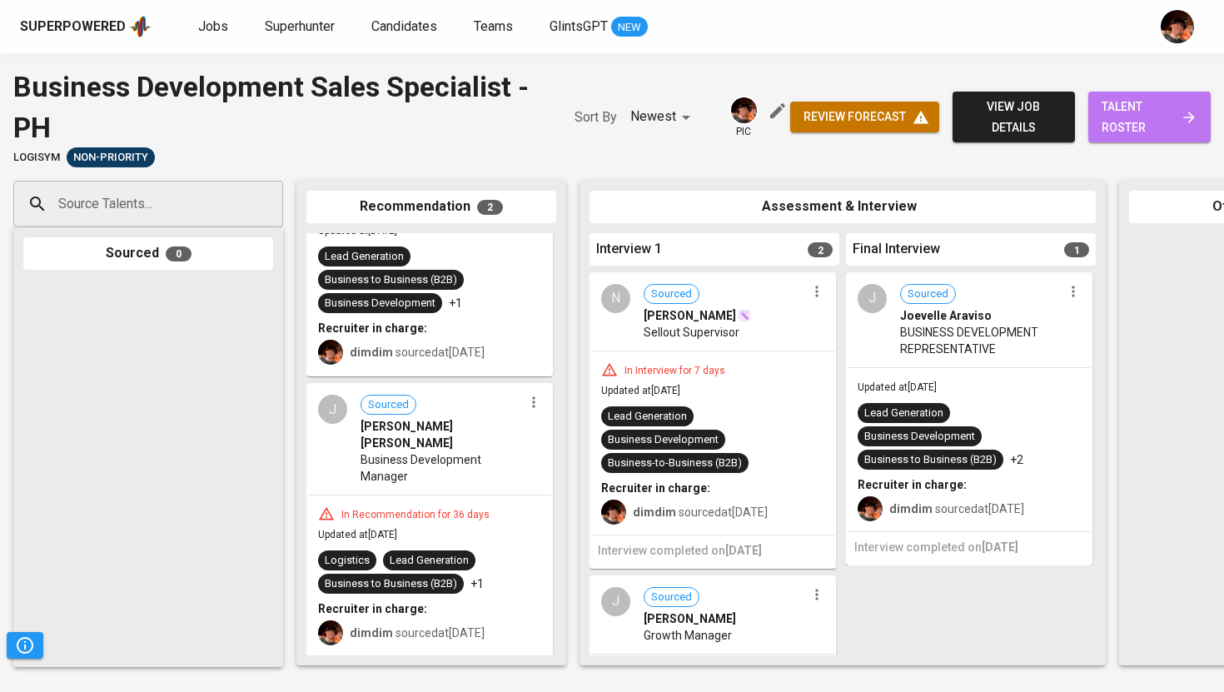
click at [1169, 109] on span "talent roster" at bounding box center [1150, 117] width 96 height 41
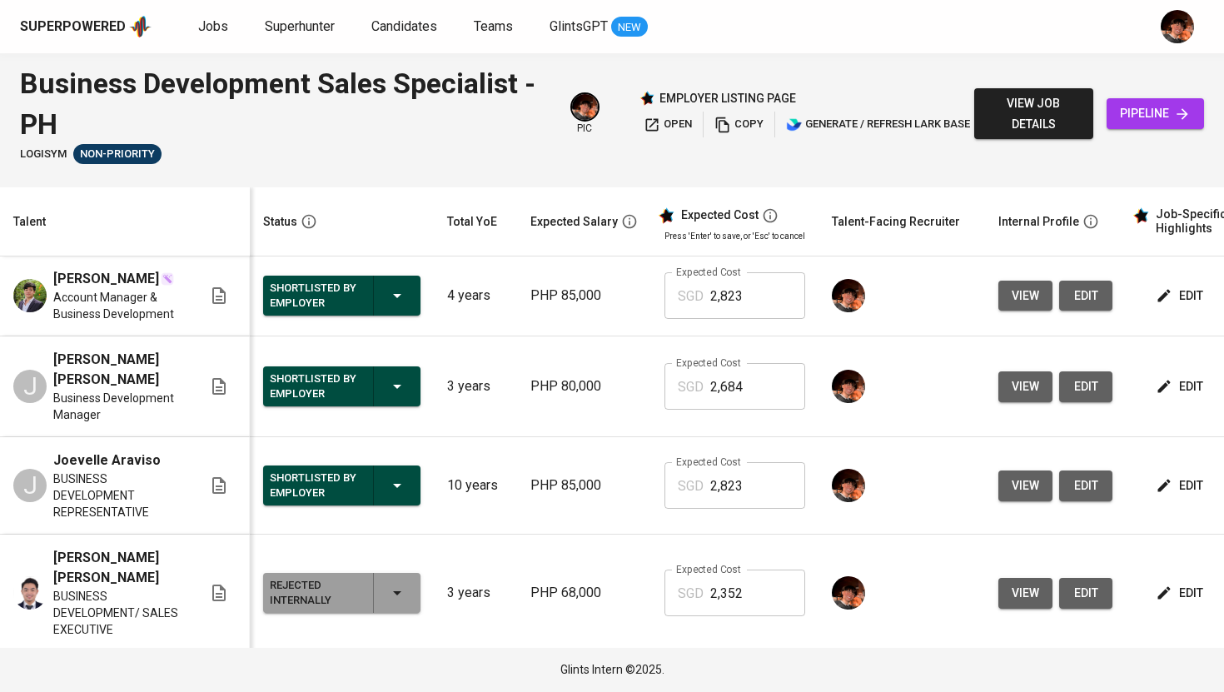
scroll to position [0, 202]
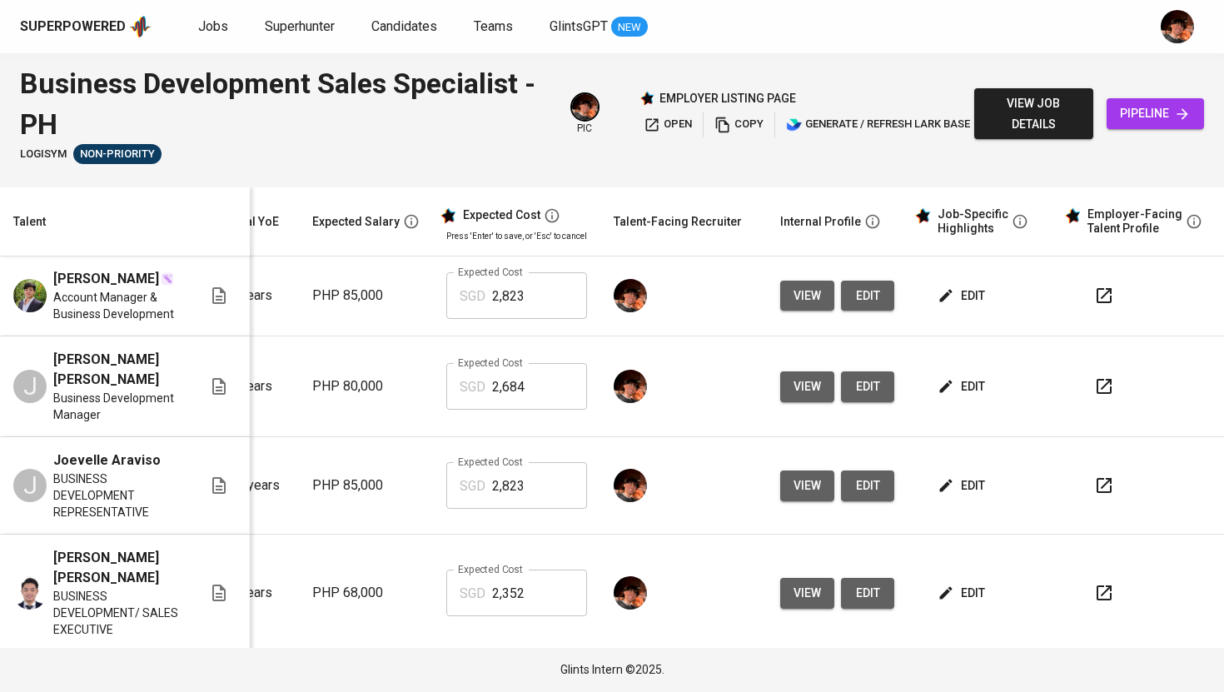
click at [799, 302] on span "view" at bounding box center [807, 296] width 27 height 21
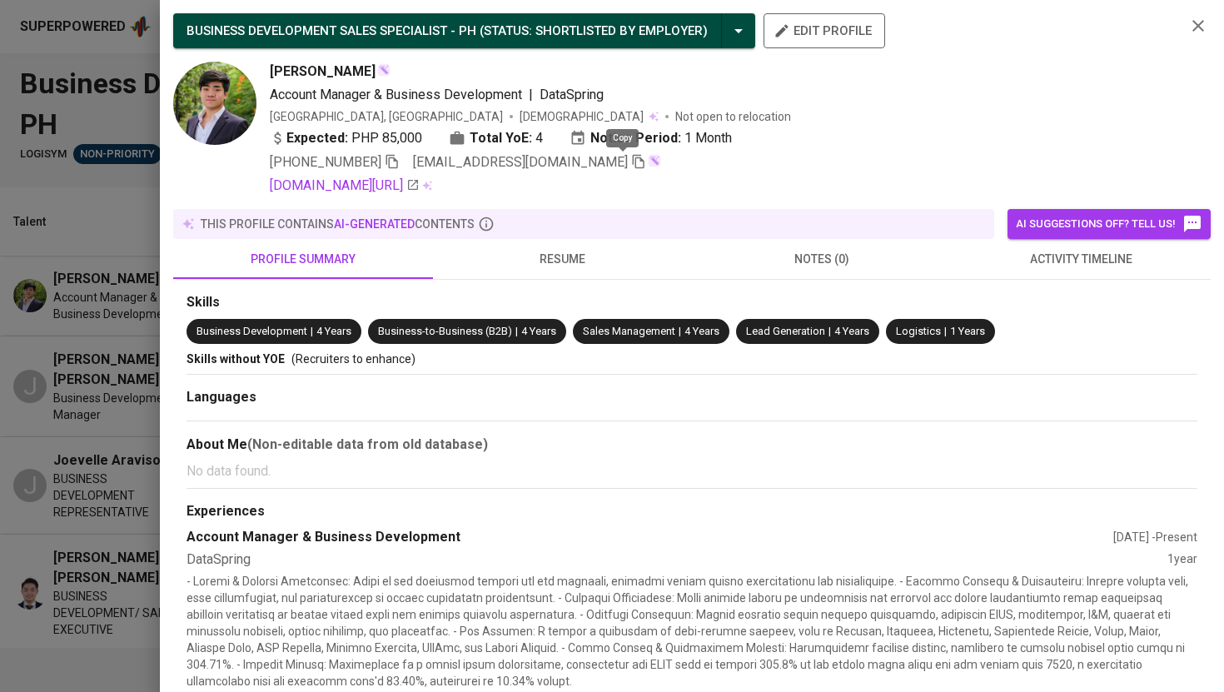
click at [631, 162] on icon "button" at bounding box center [638, 161] width 15 height 15
click at [99, 394] on div at bounding box center [612, 346] width 1224 height 692
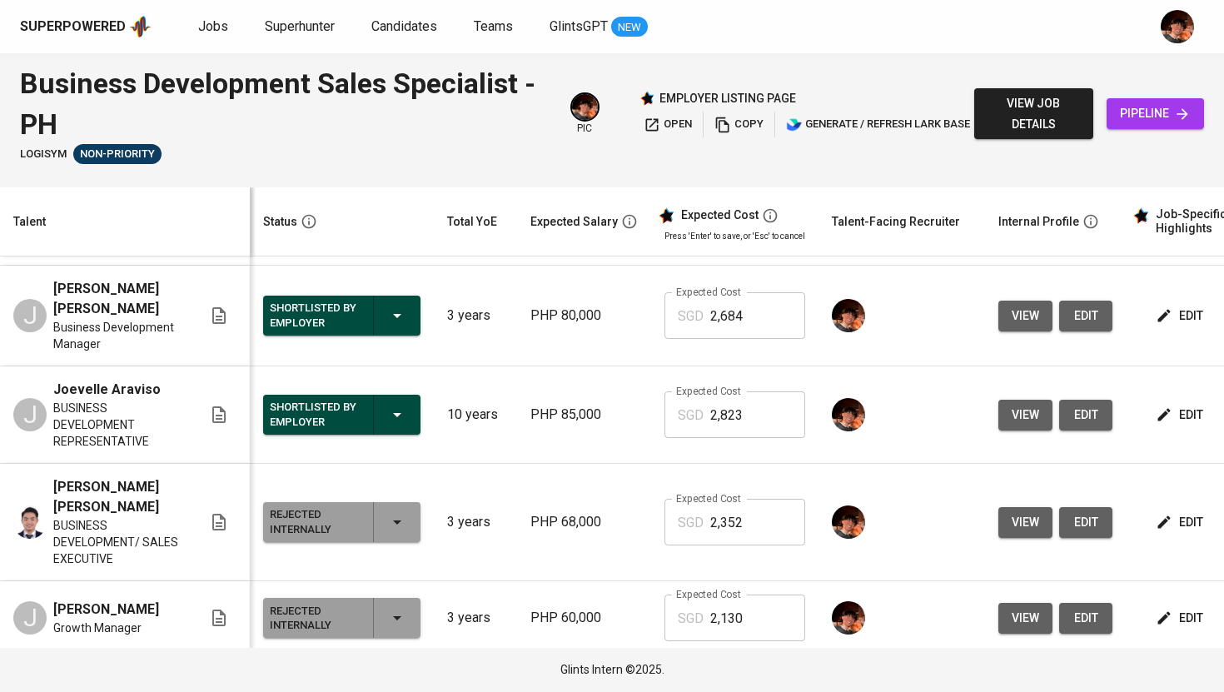
scroll to position [76, 0]
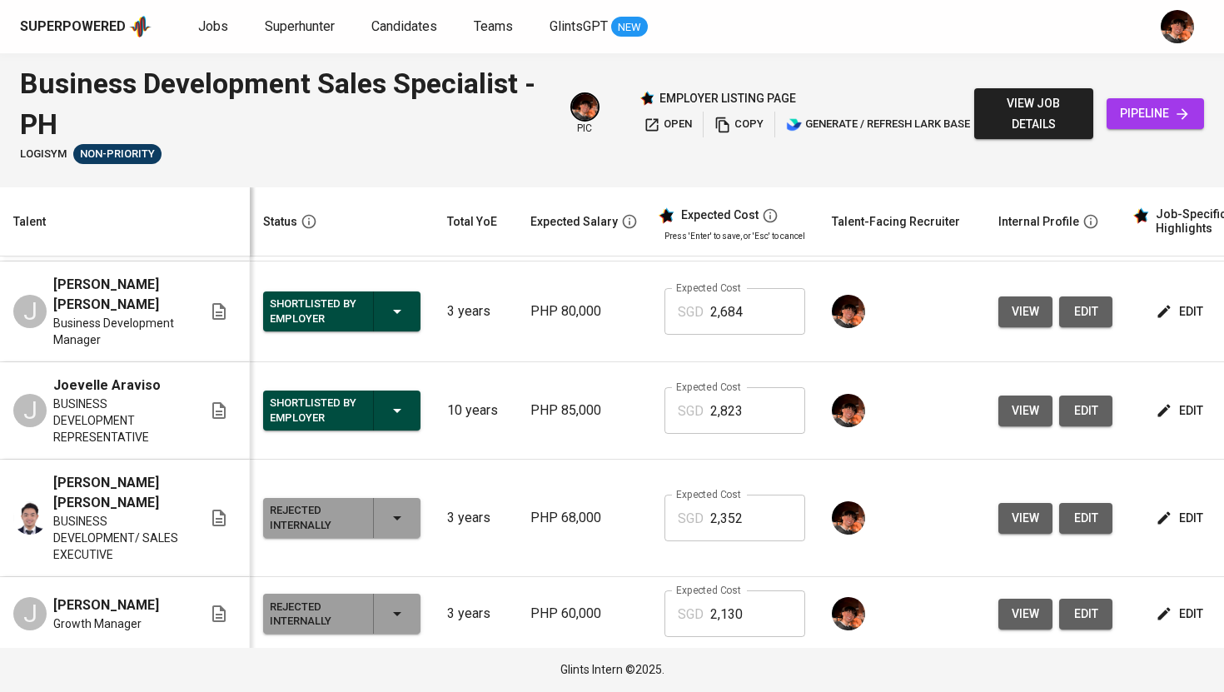
click at [1026, 526] on span "view" at bounding box center [1025, 518] width 27 height 21
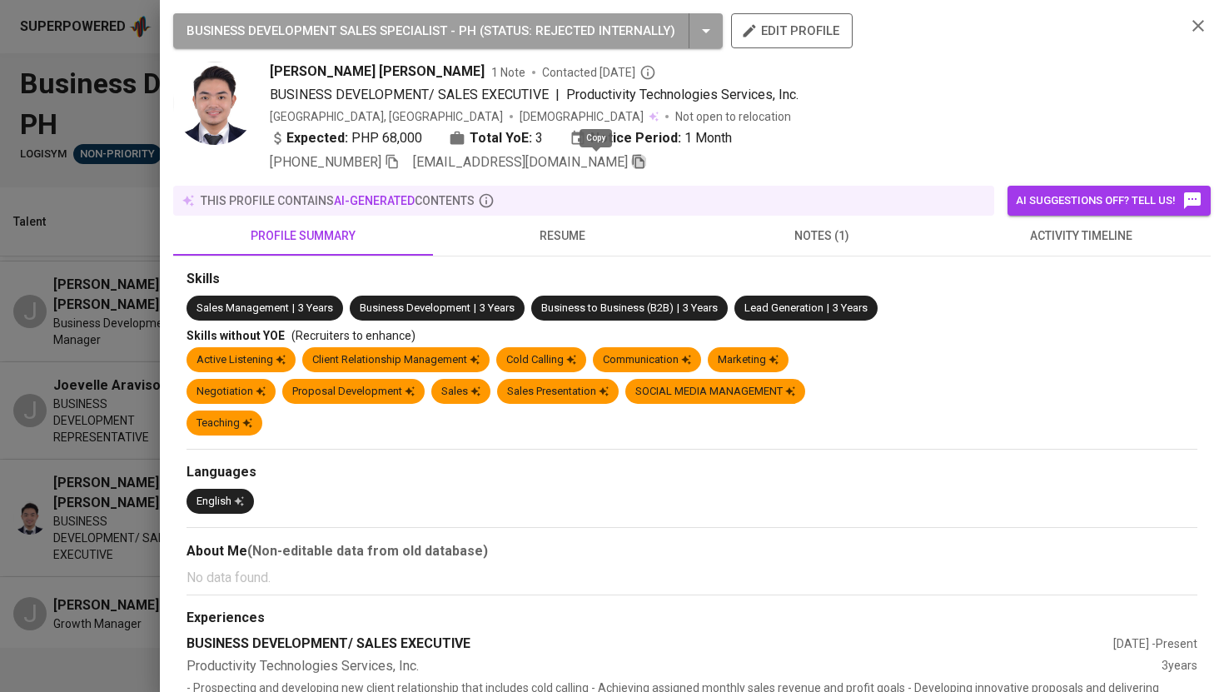
click at [633, 162] on icon "button" at bounding box center [639, 162] width 12 height 14
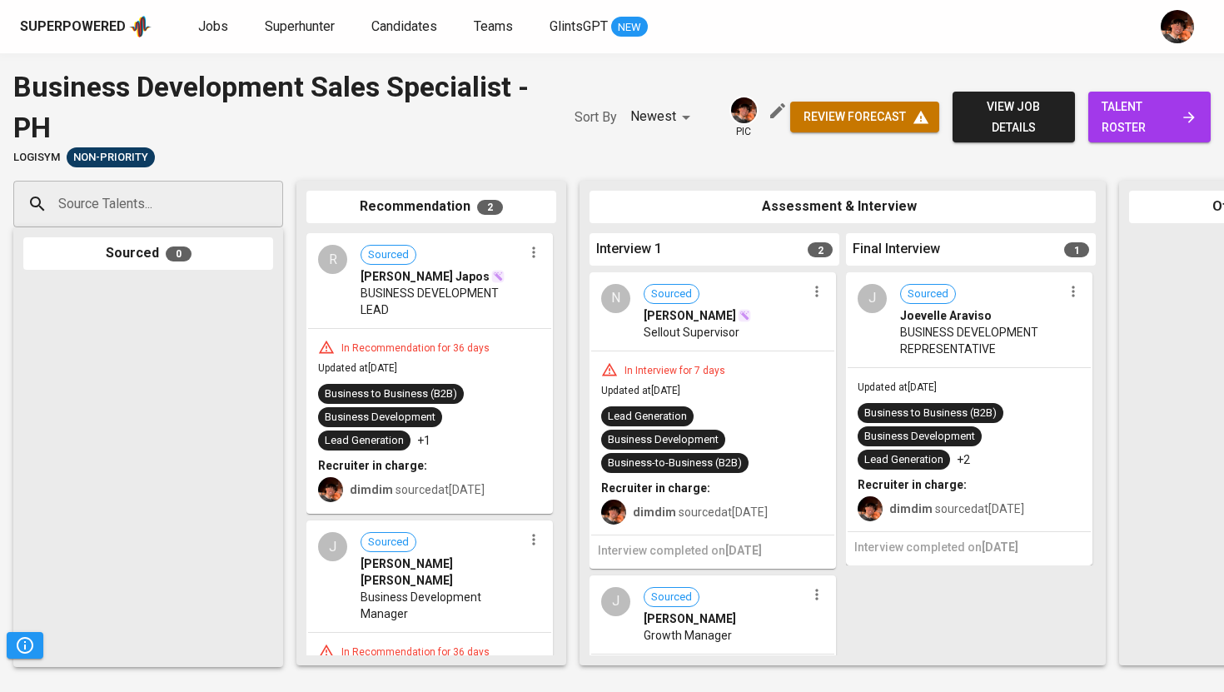
click at [140, 194] on input "Source Talents..." at bounding box center [141, 204] width 175 height 32
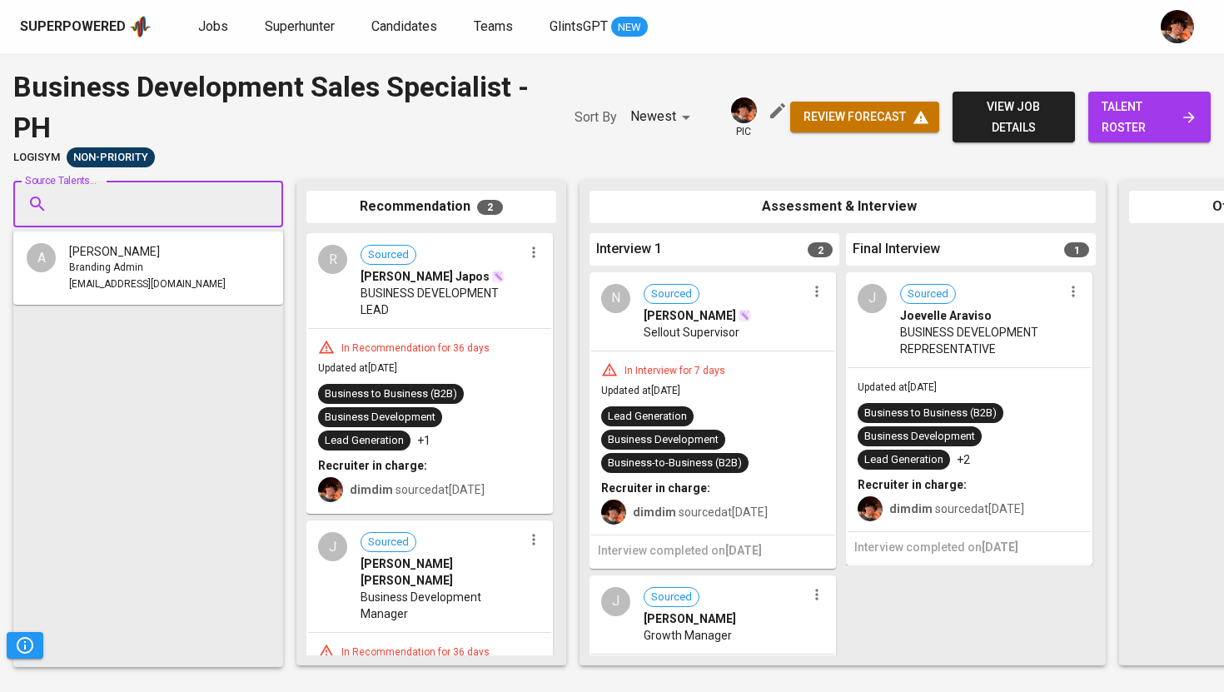
paste input "matthewtan2321@gmail.com"
type input "matthewtan2321@gmail.com"
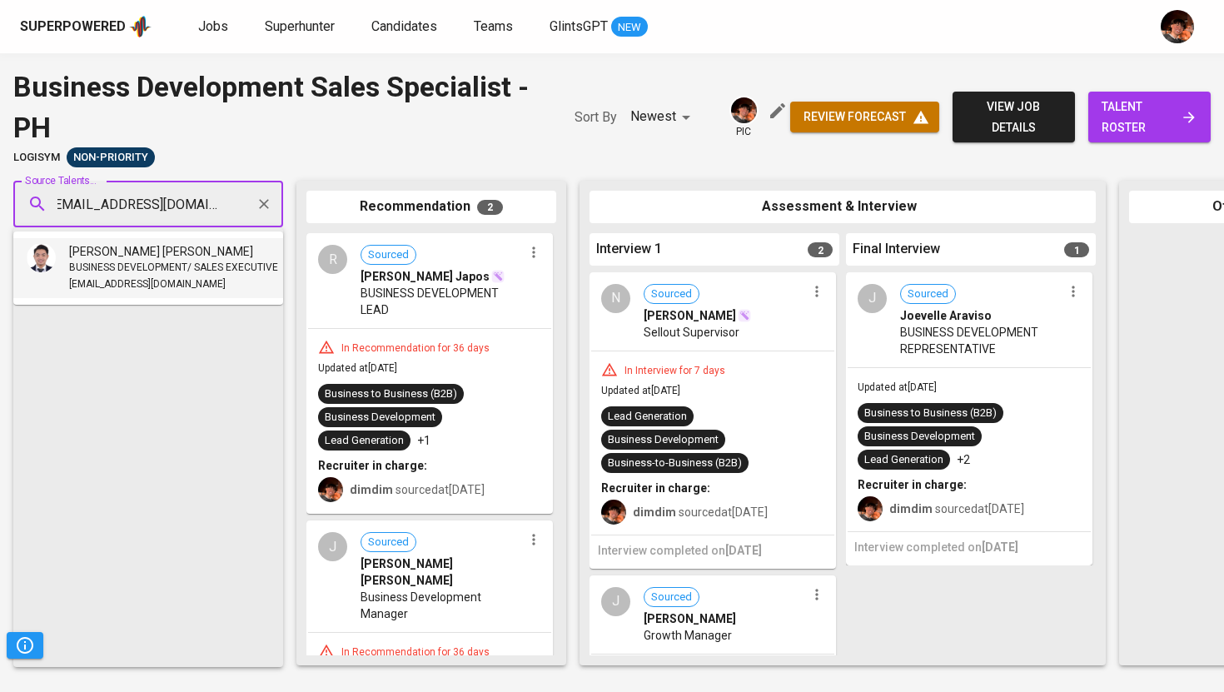
click at [156, 264] on span "BUSINESS DEVELOPMENT/ SALES EXECUTIVE" at bounding box center [173, 268] width 209 height 17
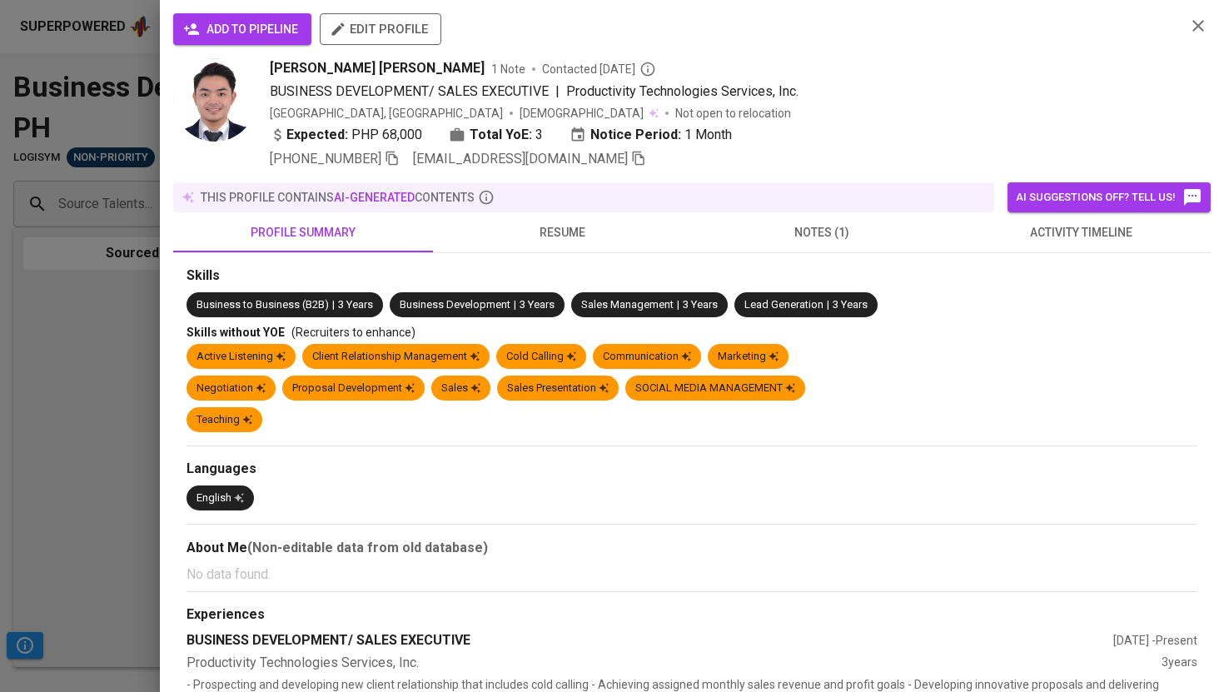
scroll to position [0, 0]
click at [247, 29] on span "add to pipeline" at bounding box center [243, 29] width 112 height 21
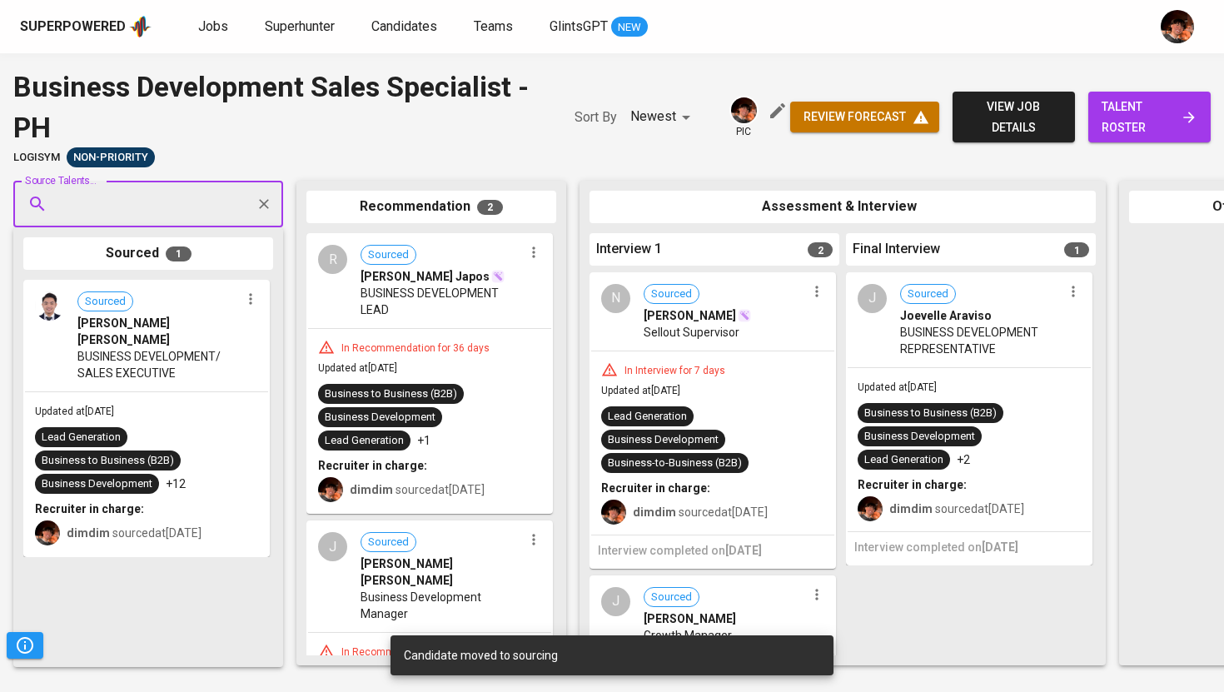
paste input "raphaelraymondching@gmail.com"
type input "raphaelraymondching@gmail.com"
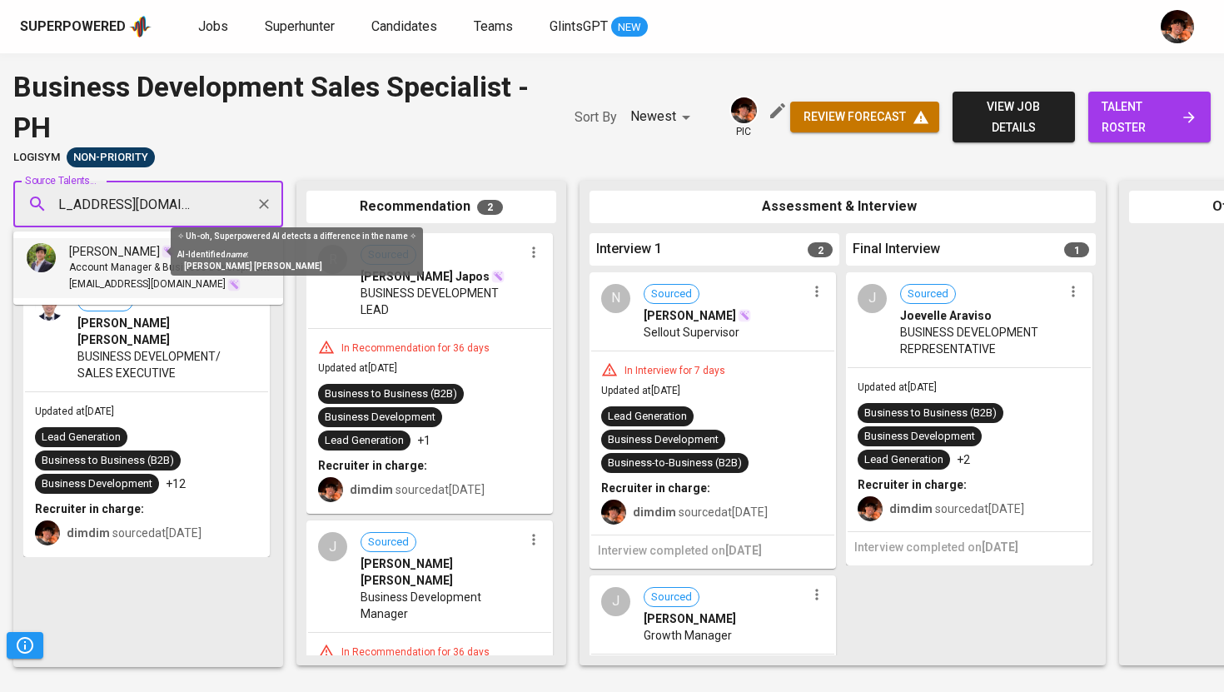
click at [162, 250] on img at bounding box center [168, 251] width 13 height 13
click at [162, 254] on img at bounding box center [168, 251] width 13 height 13
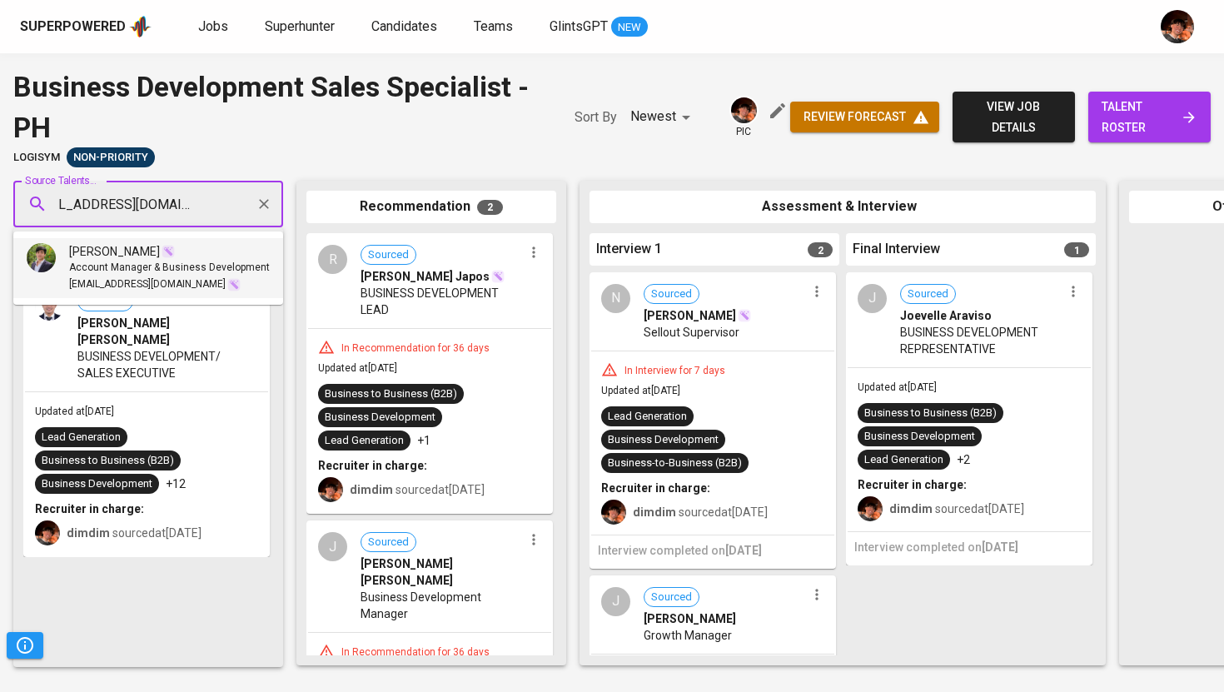
click at [98, 277] on span "raphaelraymondching@gmail.com" at bounding box center [147, 285] width 157 height 17
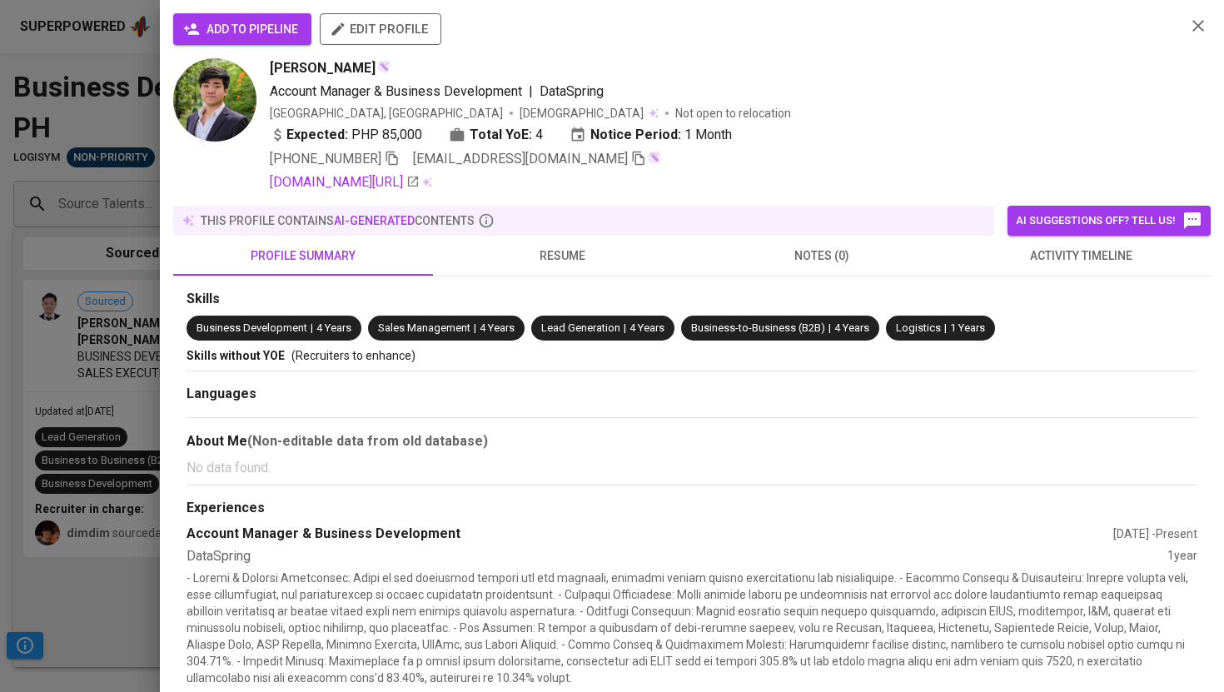
scroll to position [0, 0]
click at [251, 24] on span "add to pipeline" at bounding box center [243, 29] width 112 height 21
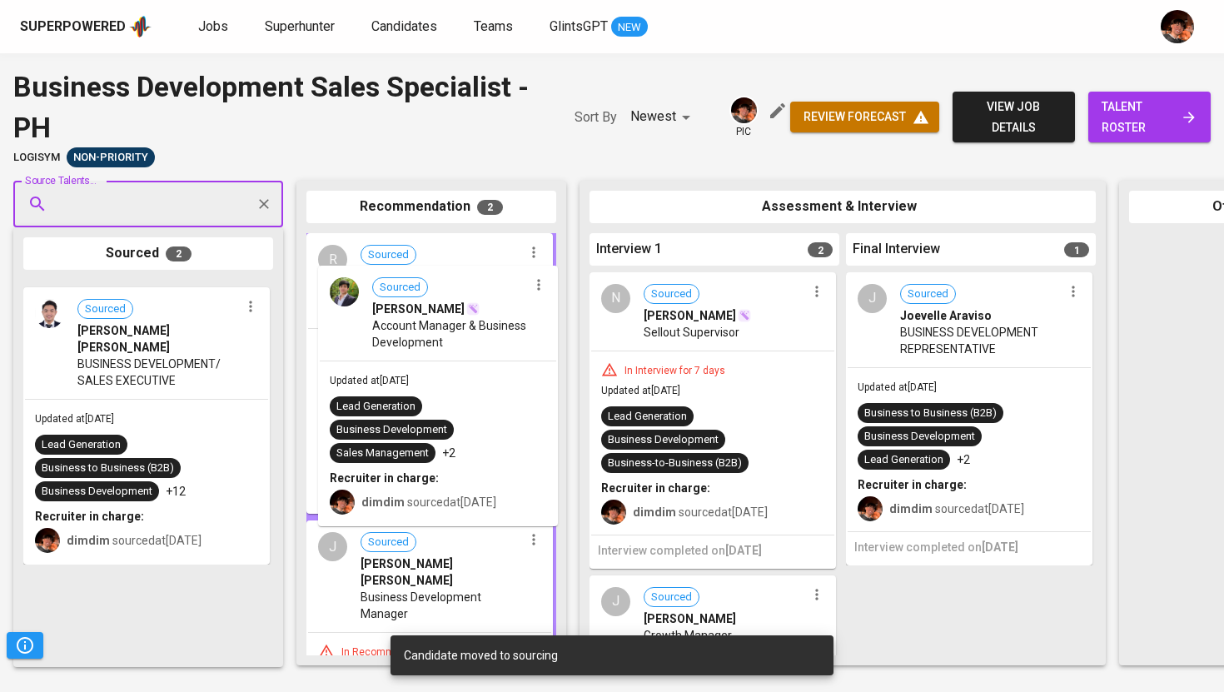
drag, startPoint x: 97, startPoint y: 355, endPoint x: 406, endPoint y: 330, distance: 309.2
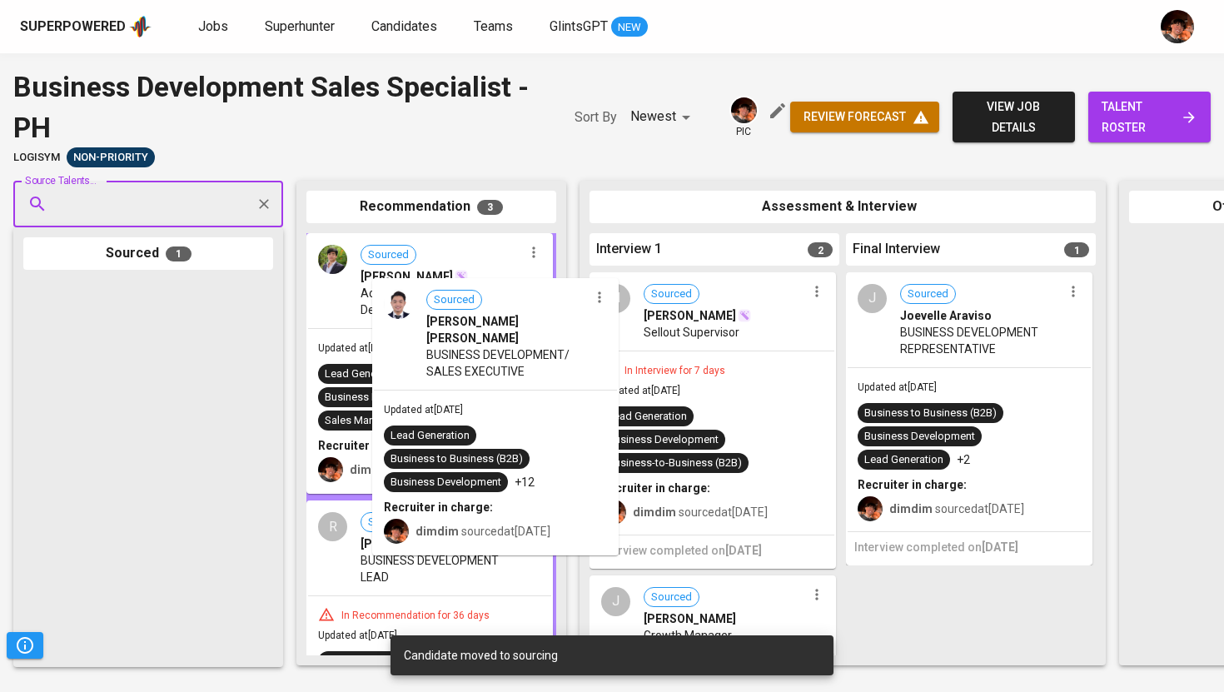
drag, startPoint x: 82, startPoint y: 362, endPoint x: 426, endPoint y: 356, distance: 344.1
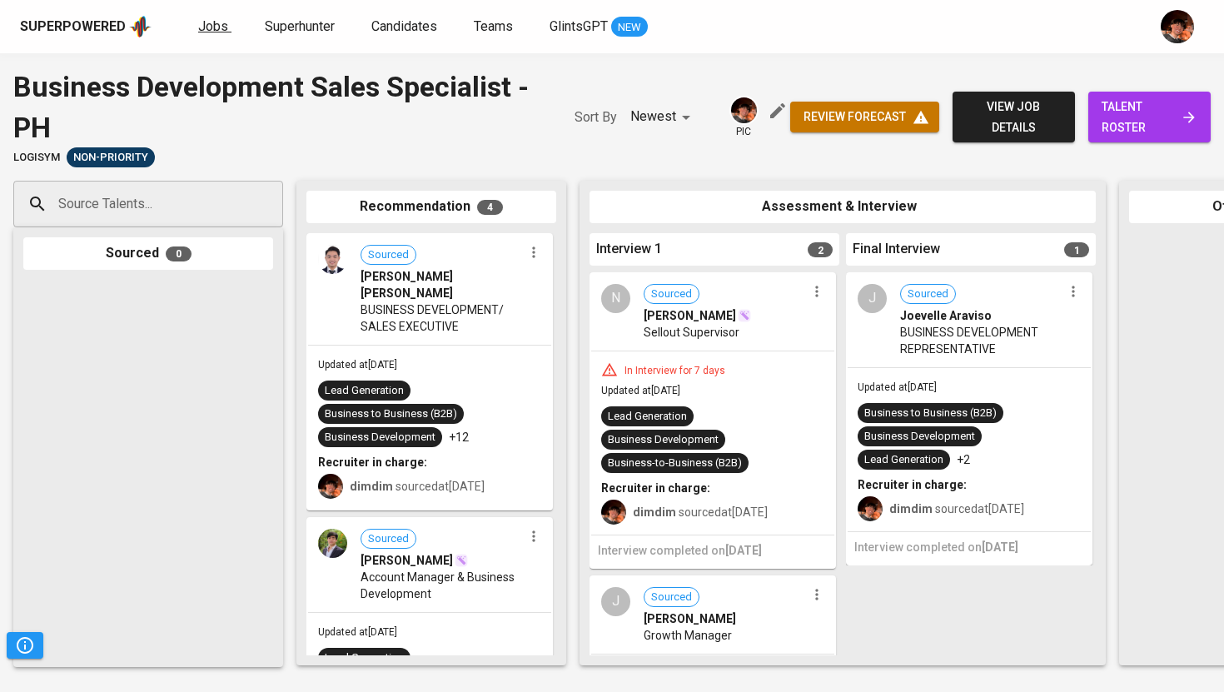
click at [199, 25] on span "Jobs" at bounding box center [213, 26] width 30 height 16
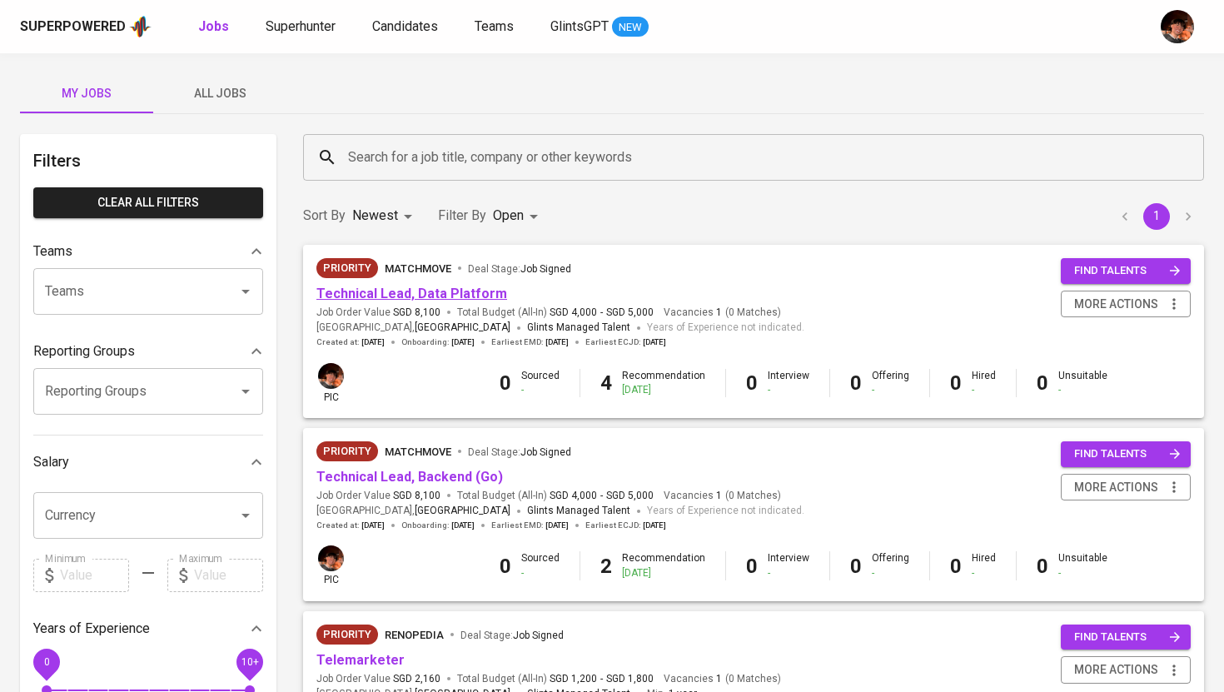
click at [450, 294] on link "Technical Lead, Data Platform" at bounding box center [412, 294] width 191 height 16
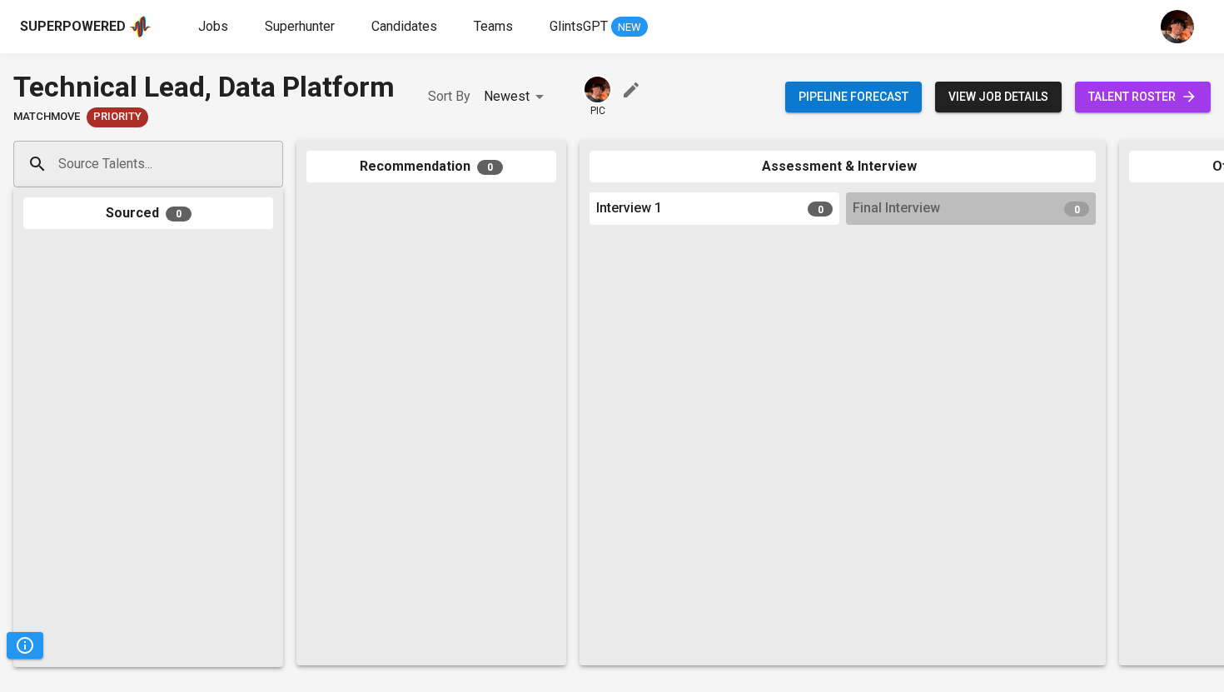
click at [163, 164] on input "Source Talents..." at bounding box center [141, 164] width 175 height 32
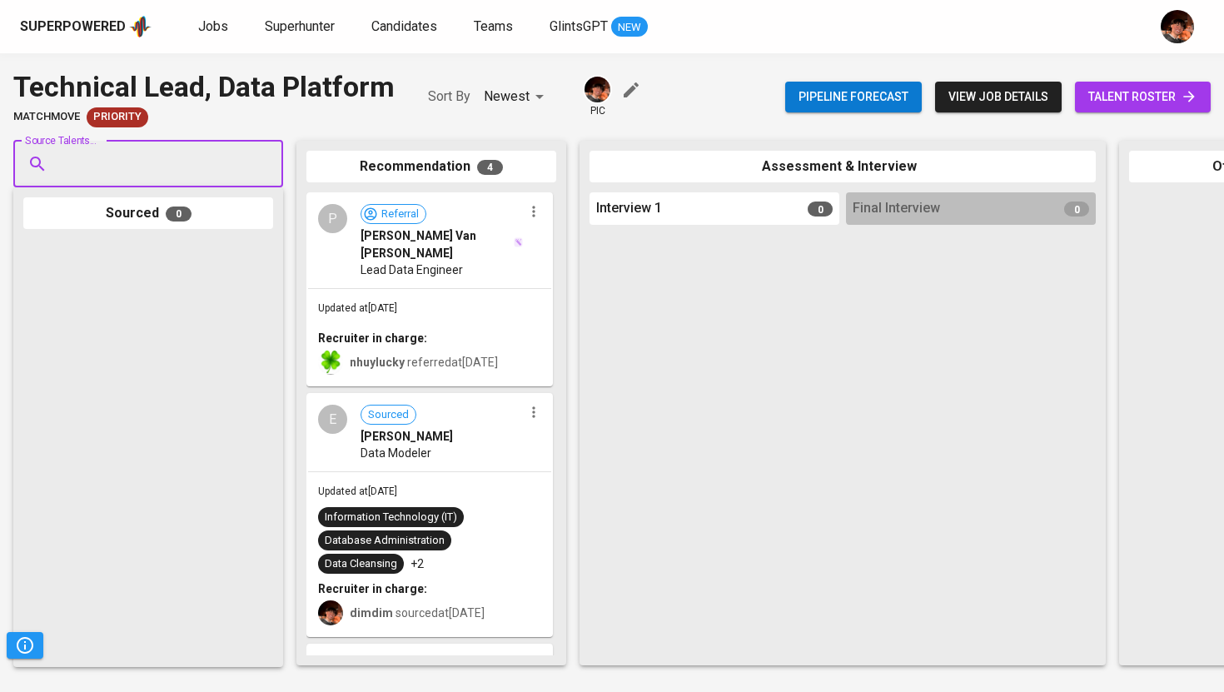
click at [158, 165] on input "Source Talents..." at bounding box center [141, 164] width 175 height 32
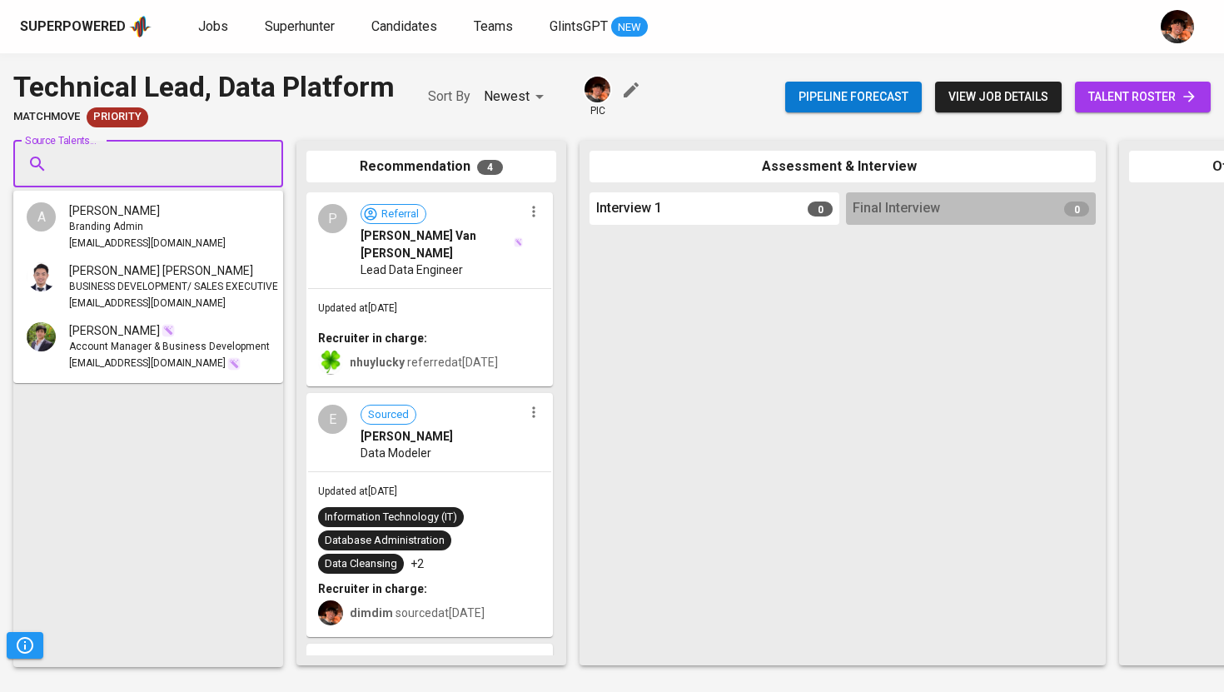
paste input "L la_abecilla@yahoo.com"
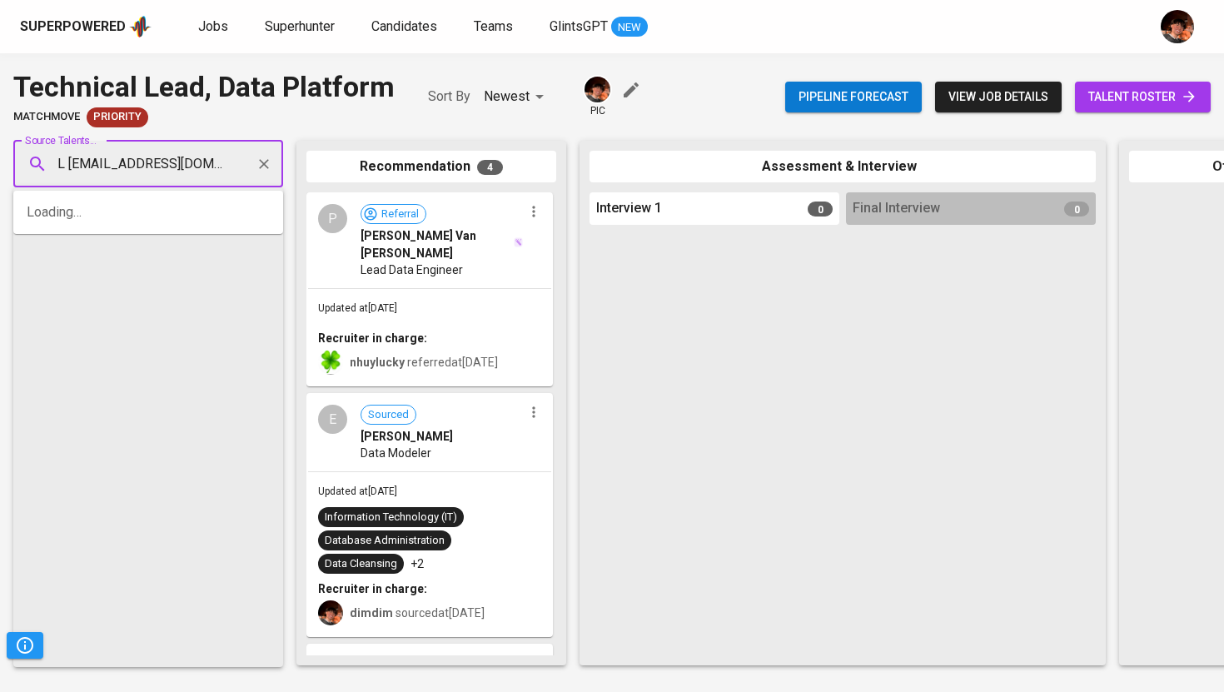
click at [67, 164] on input "L la_abecilla@yahoo.com" at bounding box center [141, 164] width 175 height 32
drag, startPoint x: 67, startPoint y: 164, endPoint x: 78, endPoint y: 192, distance: 30.3
click at [67, 185] on div "L la_abecilla@yahoo.com Source Talents..." at bounding box center [148, 164] width 270 height 47
type input "L"
type input "la_abecilla@yahoo.com"
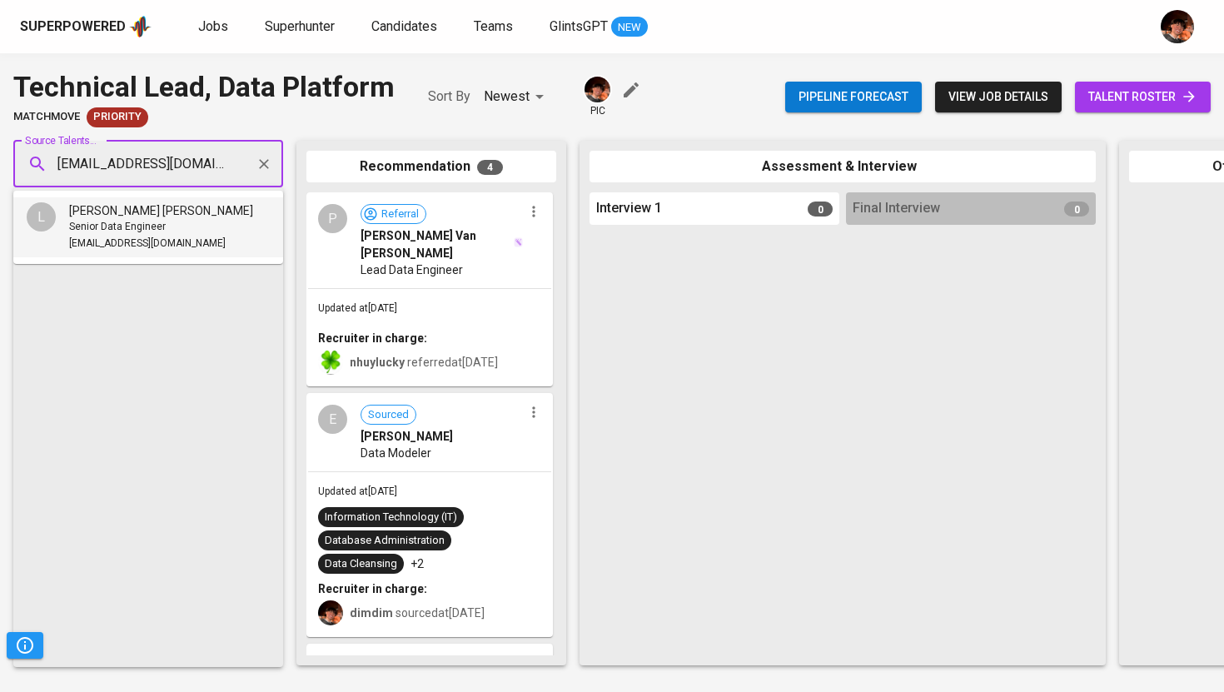
click at [181, 221] on div "Senior Data Engineer" at bounding box center [161, 227] width 184 height 17
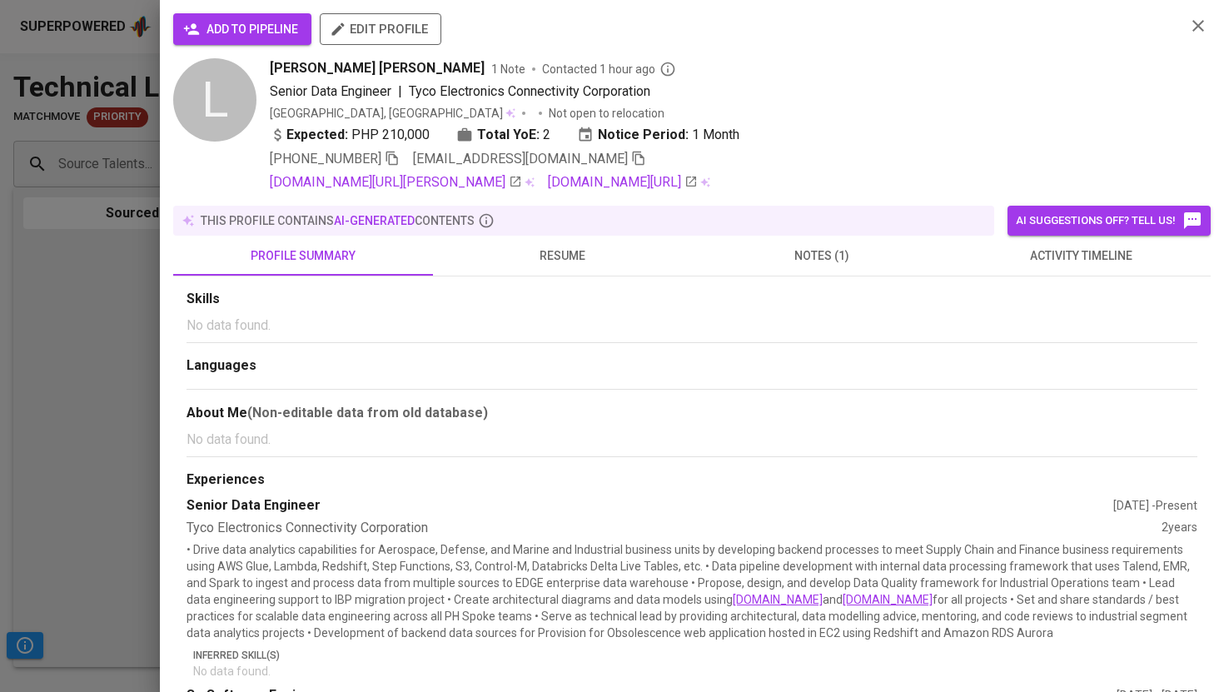
click at [235, 34] on span "add to pipeline" at bounding box center [243, 29] width 112 height 21
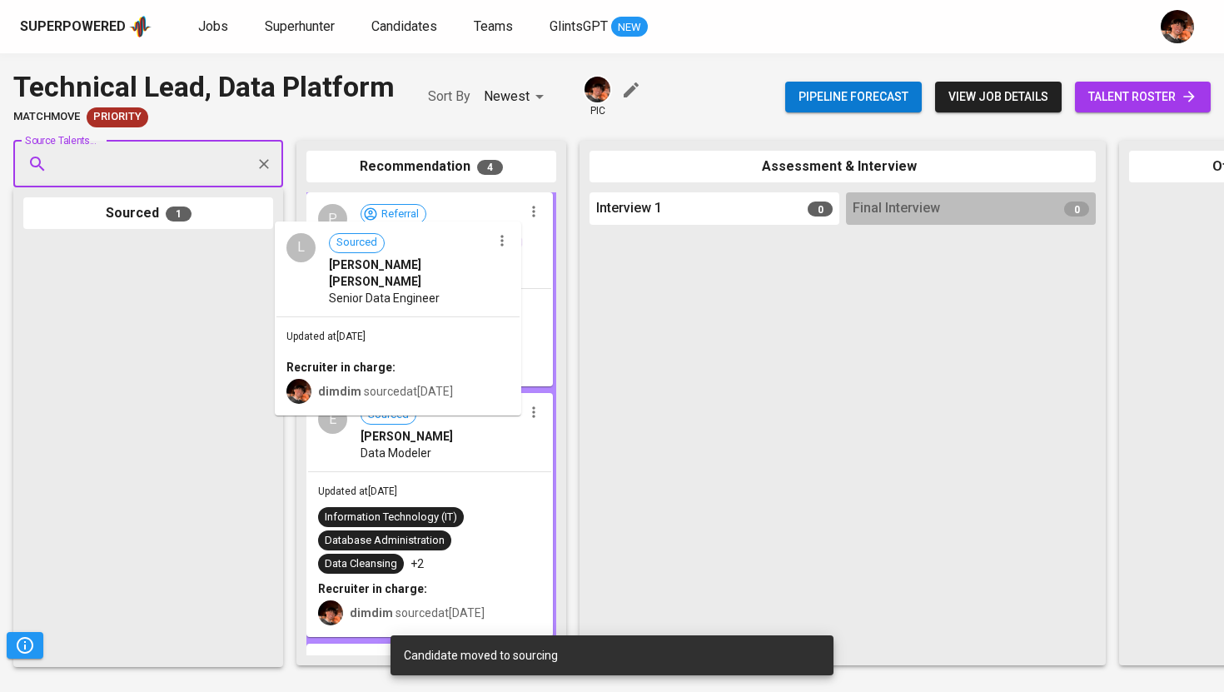
drag, startPoint x: 160, startPoint y: 307, endPoint x: 385, endPoint y: 284, distance: 226.1
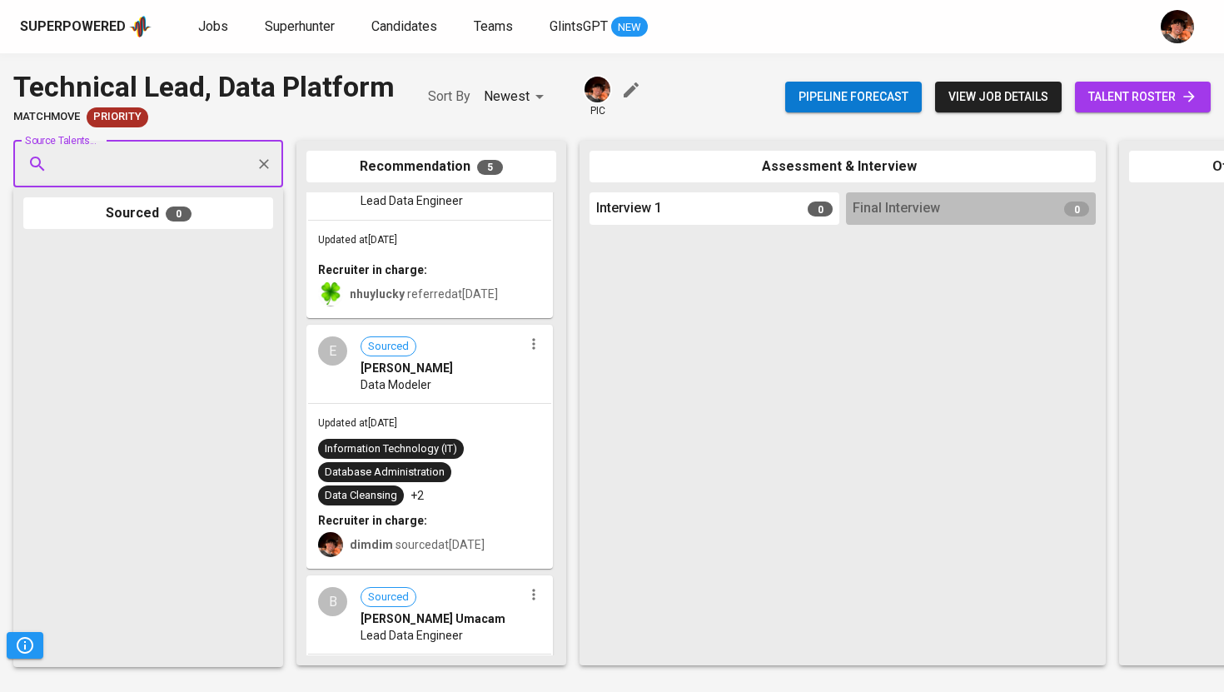
scroll to position [294, 0]
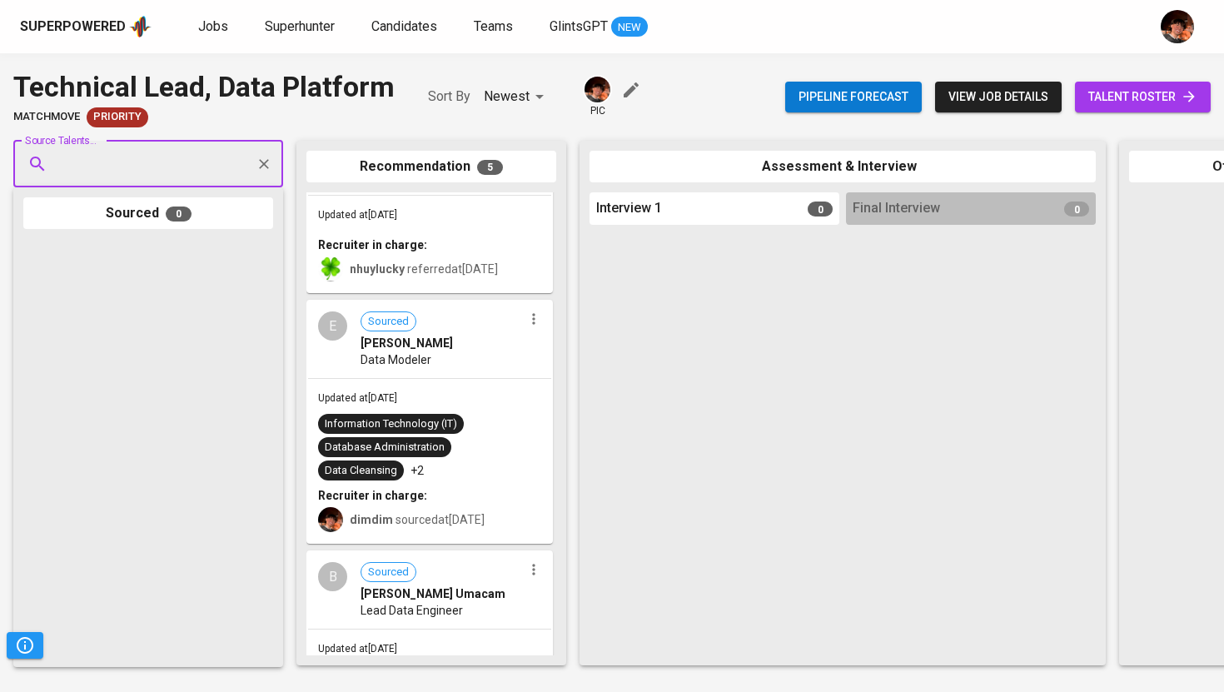
click at [445, 337] on div "E Sourced Emil Gregory Garcia Data Modeler" at bounding box center [429, 340] width 243 height 77
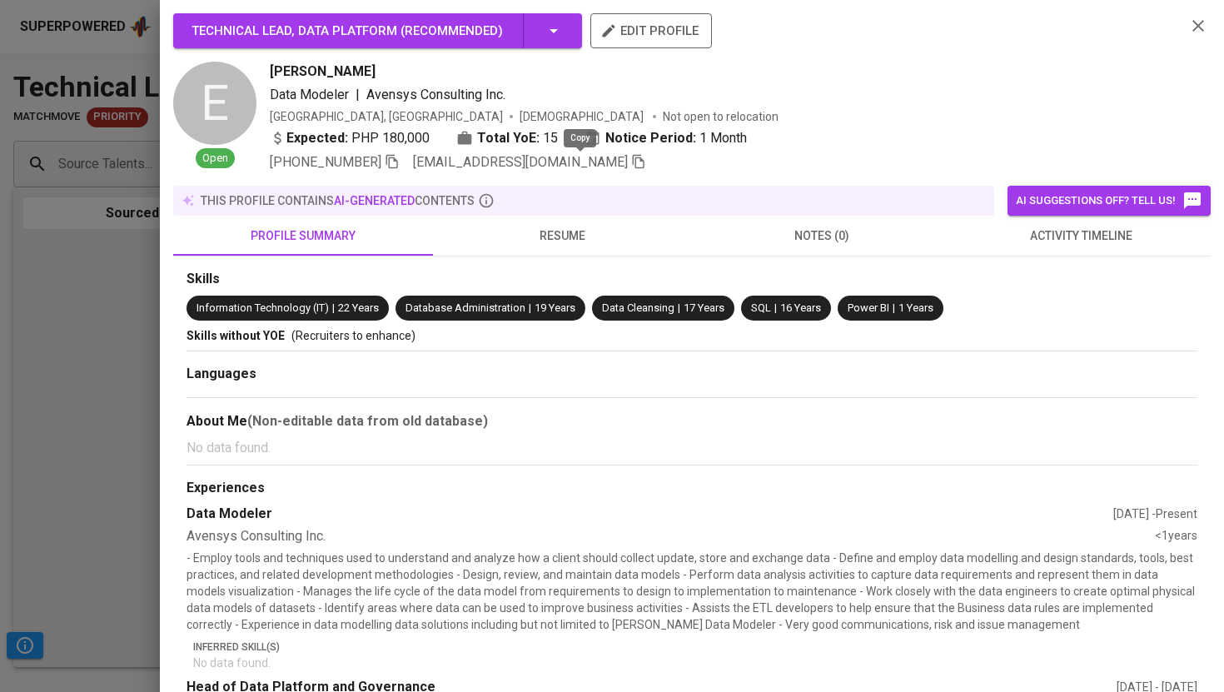
click at [631, 160] on icon "button" at bounding box center [638, 161] width 15 height 15
click at [93, 334] on div at bounding box center [612, 346] width 1224 height 692
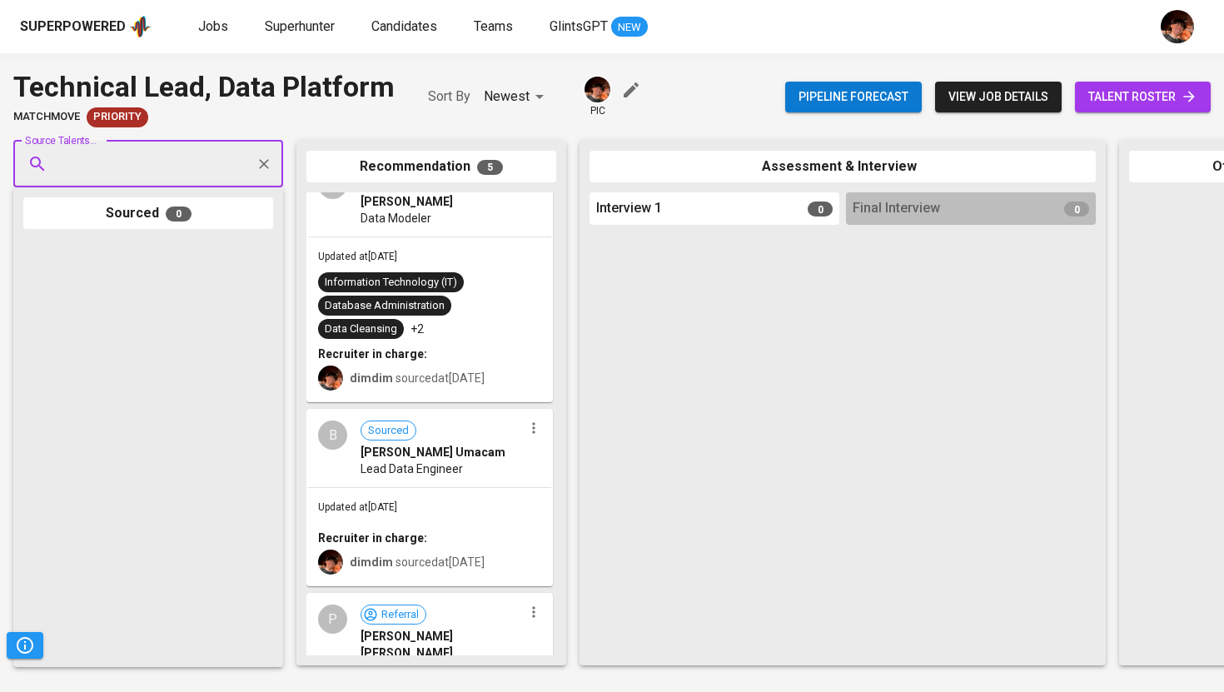
scroll to position [498, 0]
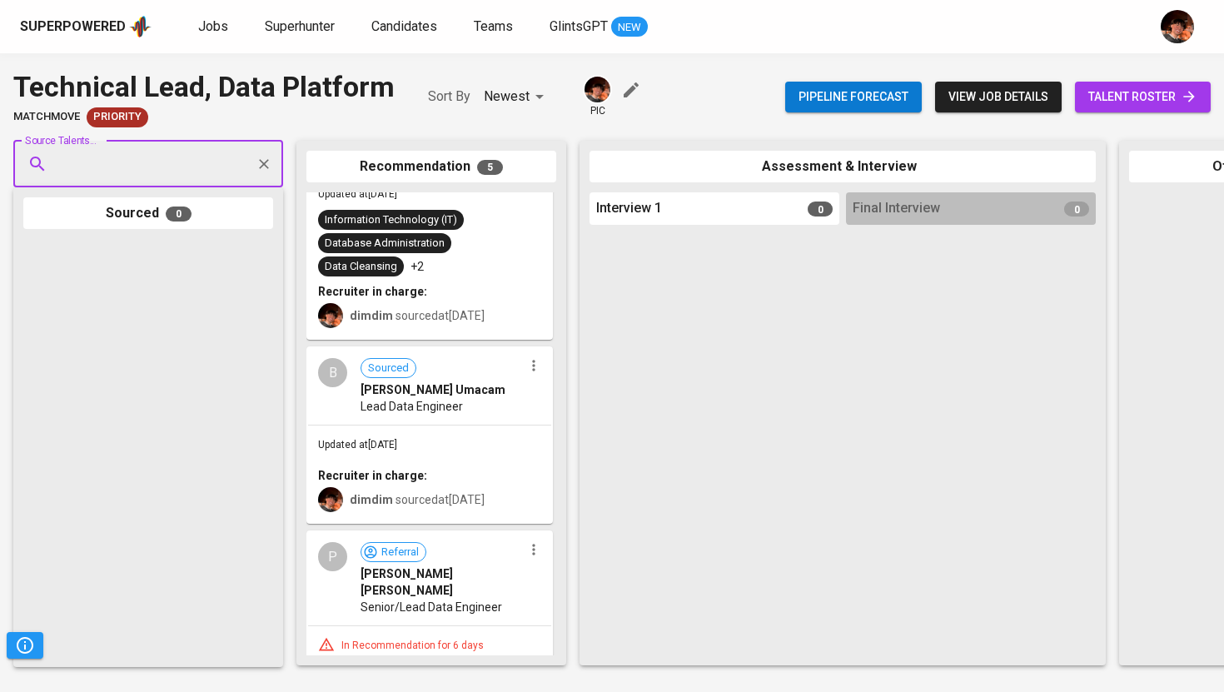
click at [400, 381] on div "B Sourced Bryan Vergara Umacam Lead Data Engineer" at bounding box center [429, 386] width 243 height 77
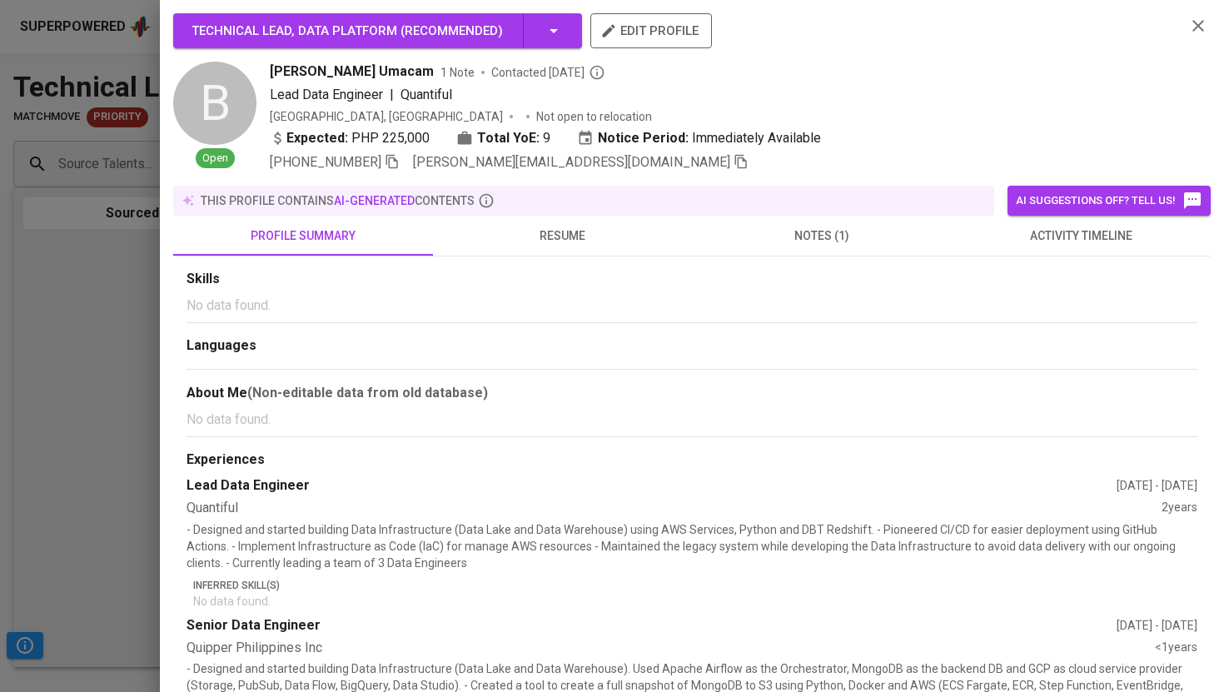
click at [734, 162] on icon "button" at bounding box center [741, 161] width 15 height 15
click at [87, 332] on div at bounding box center [612, 346] width 1224 height 692
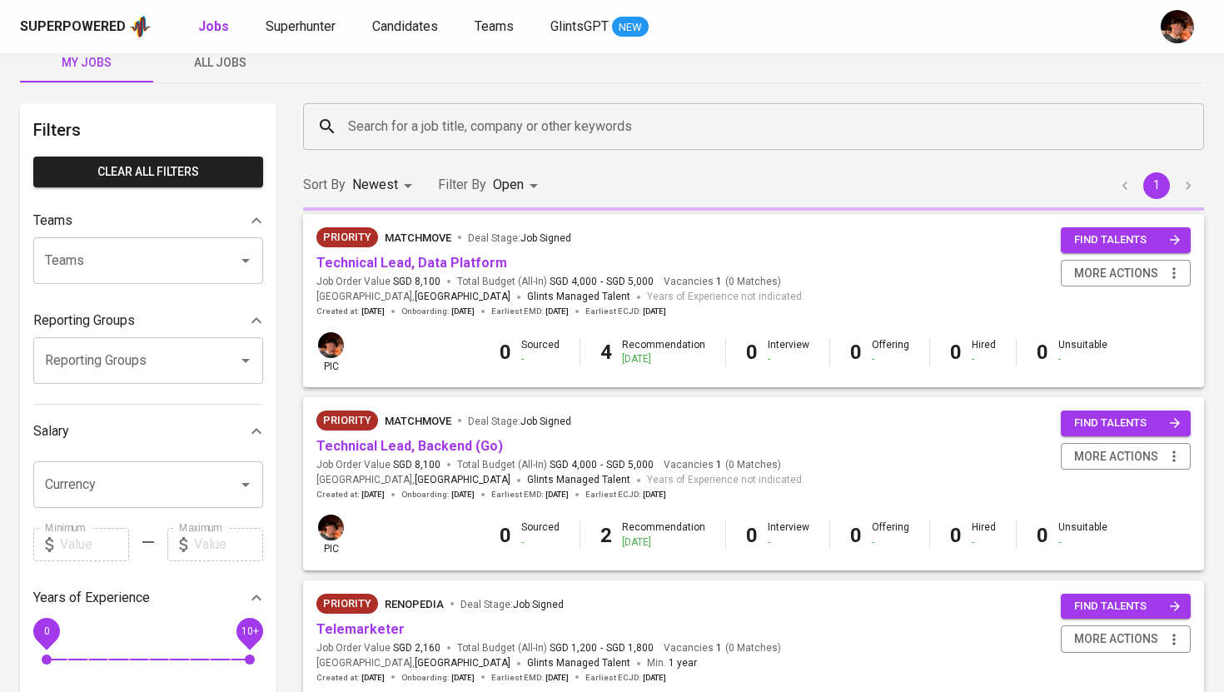
scroll to position [37, 0]
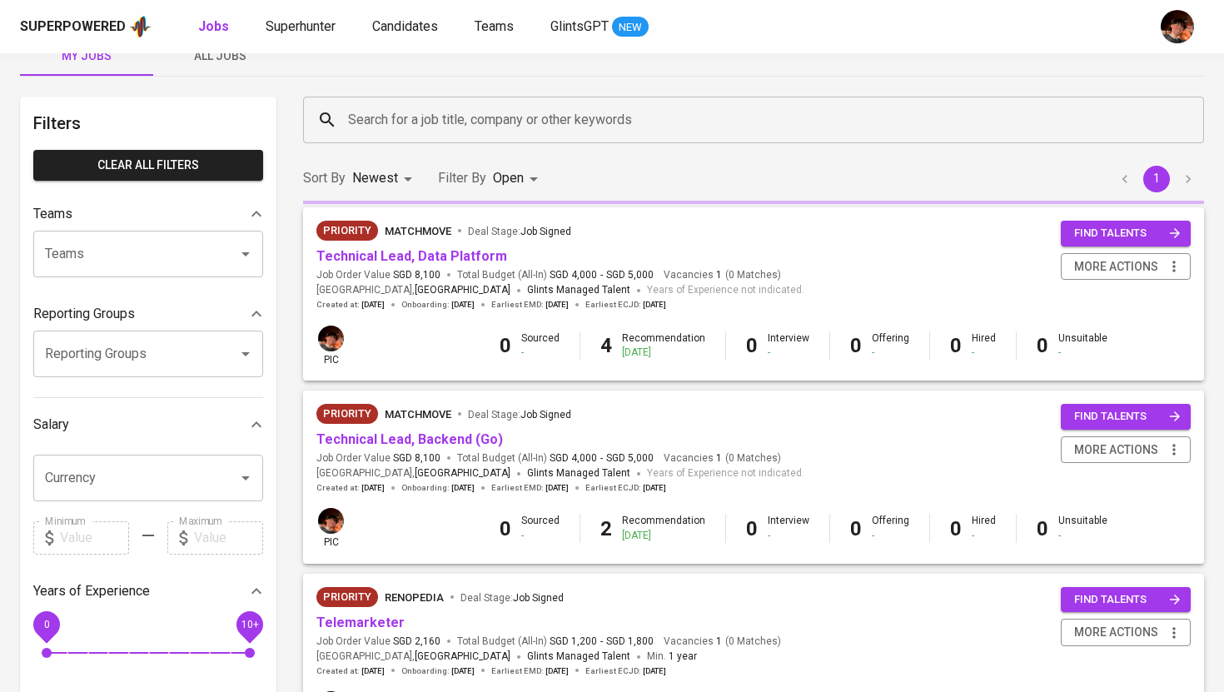
click at [432, 450] on span "Technical Lead, Backend (Go)" at bounding box center [410, 440] width 187 height 19
click at [436, 440] on link "Technical Lead, Backend (Go)" at bounding box center [410, 439] width 187 height 16
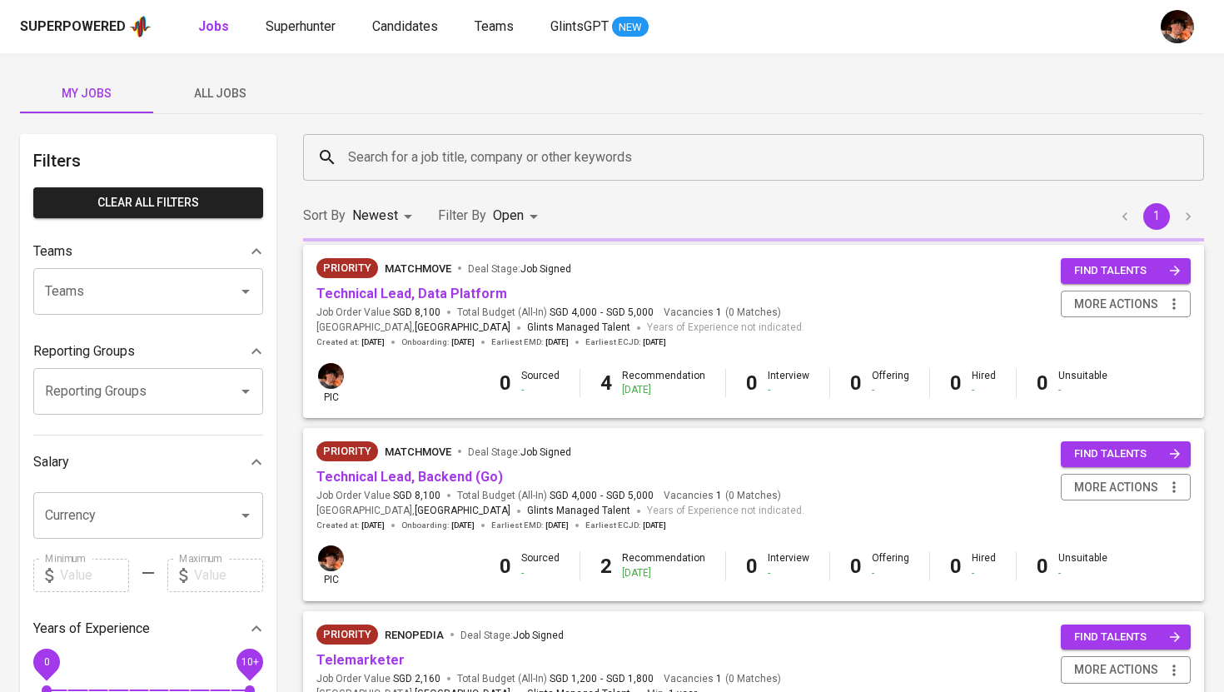
scroll to position [37, 0]
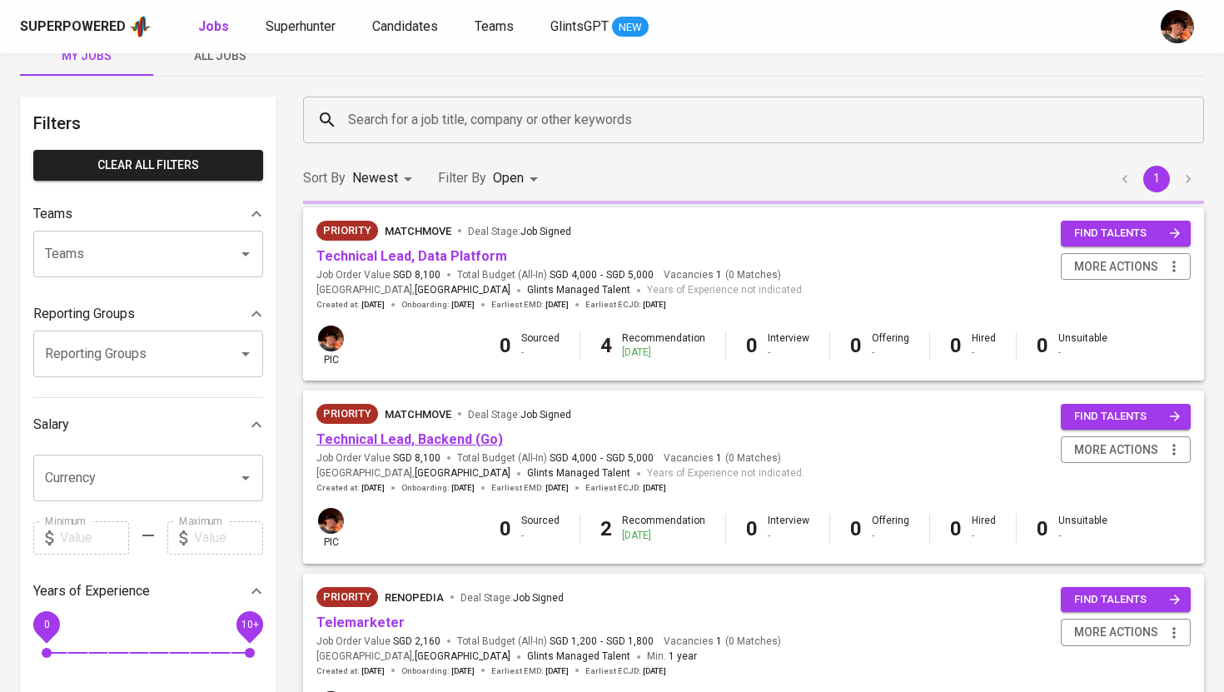
click at [421, 445] on link "Technical Lead, Backend (Go)" at bounding box center [410, 439] width 187 height 16
